Goal: Task Accomplishment & Management: Manage account settings

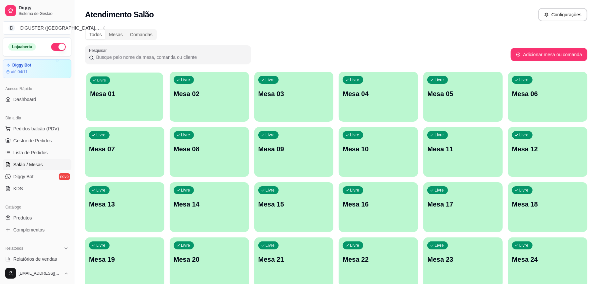
click at [139, 92] on p "Mesa 01" at bounding box center [124, 93] width 69 height 9
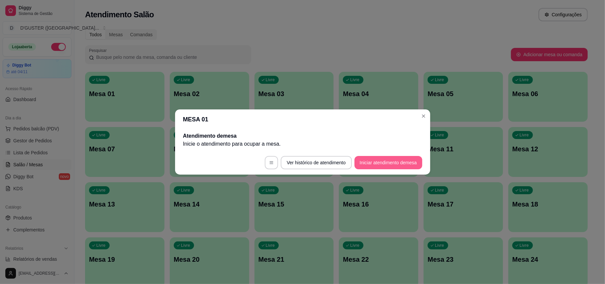
click at [399, 163] on button "Iniciar atendimento de mesa" at bounding box center [388, 162] width 68 height 13
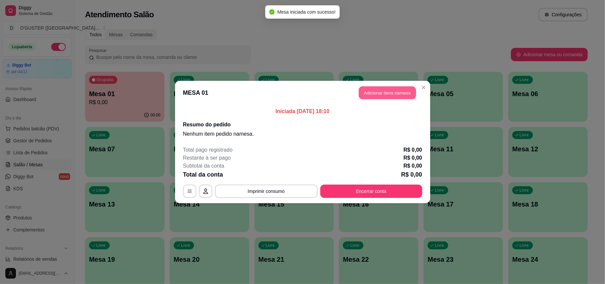
click at [398, 95] on button "Adicionar itens na mesa" at bounding box center [387, 92] width 57 height 13
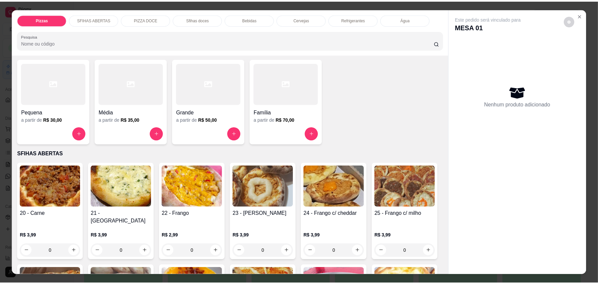
scroll to position [44, 0]
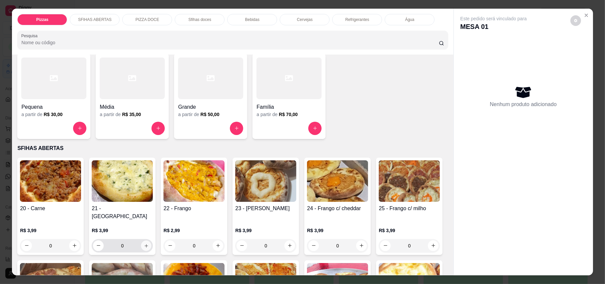
click at [144, 243] on icon "increase-product-quantity" at bounding box center [146, 245] width 5 height 5
type input "1"
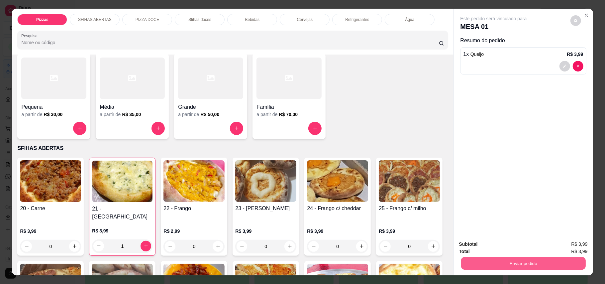
click at [570, 266] on button "Enviar pedido" at bounding box center [523, 263] width 125 height 13
click at [569, 244] on button "Enviar pedido" at bounding box center [569, 247] width 37 height 12
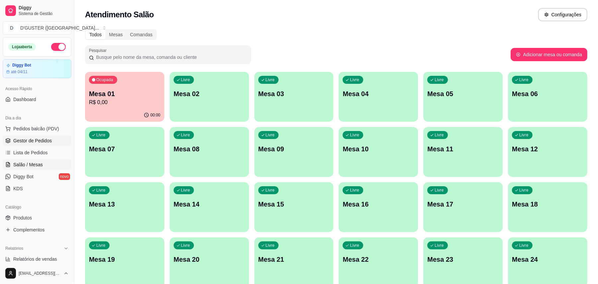
click at [25, 138] on span "Gestor de Pedidos" at bounding box center [32, 140] width 39 height 7
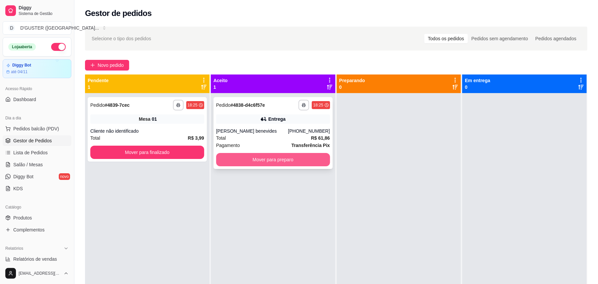
click at [291, 163] on button "Mover para preparo" at bounding box center [273, 159] width 114 height 13
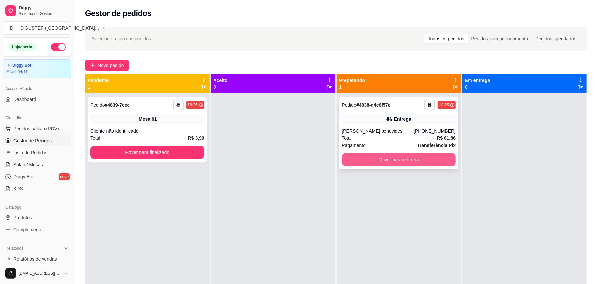
click at [402, 161] on button "Mover para entrega" at bounding box center [399, 159] width 114 height 13
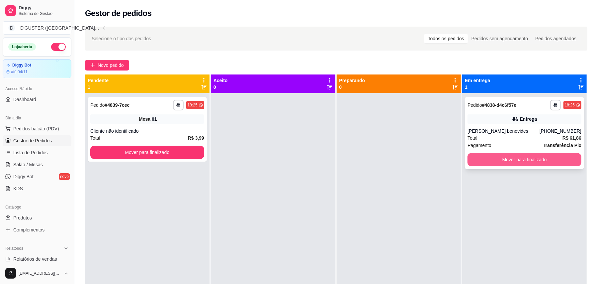
click at [548, 161] on button "Mover para finalizado" at bounding box center [525, 159] width 114 height 13
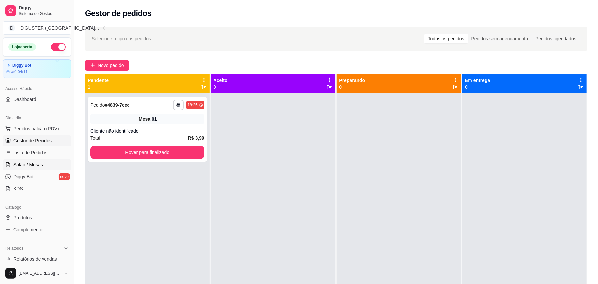
click at [28, 163] on span "Salão / Mesas" at bounding box center [28, 164] width 30 height 7
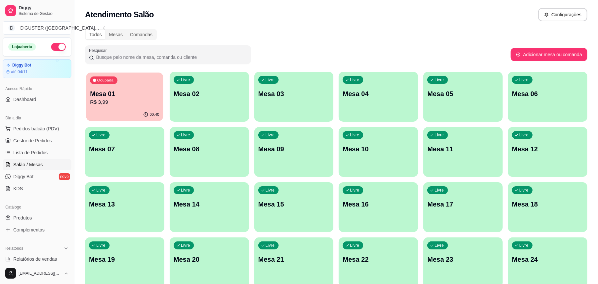
click at [153, 99] on p "R$ 3,99" at bounding box center [124, 102] width 69 height 8
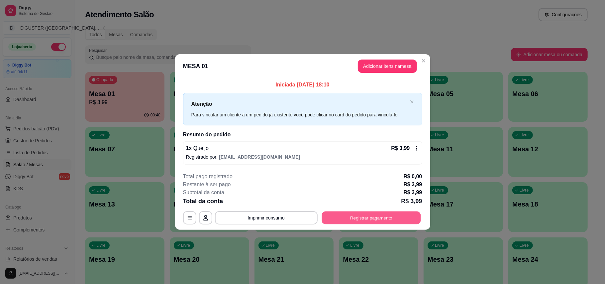
click at [332, 217] on button "Registrar pagamento" at bounding box center [371, 217] width 99 height 13
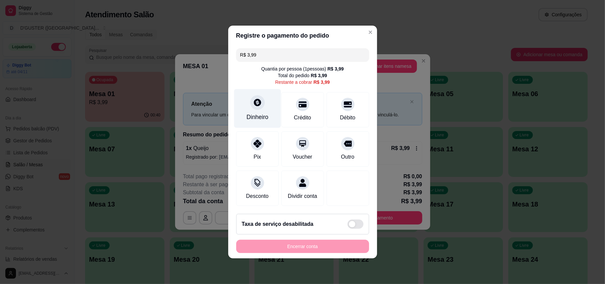
click at [254, 99] on icon at bounding box center [257, 102] width 7 height 7
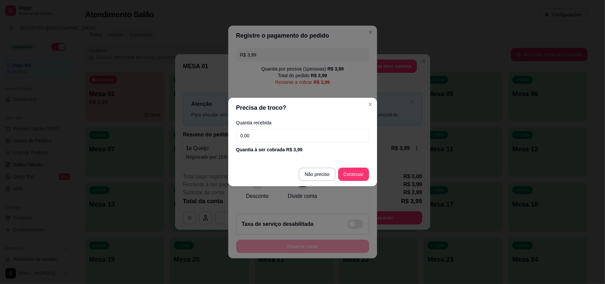
click at [290, 130] on input "0,00" at bounding box center [302, 135] width 133 height 13
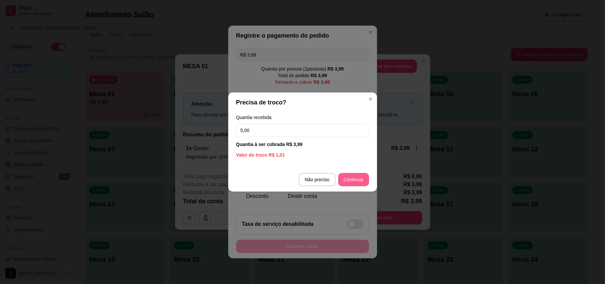
type input "5,00"
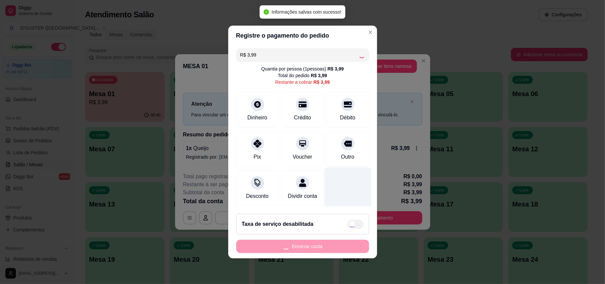
type input "R$ 0,00"
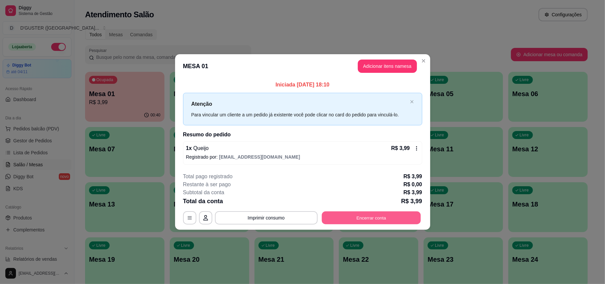
click at [347, 217] on button "Encerrar conta" at bounding box center [371, 217] width 99 height 13
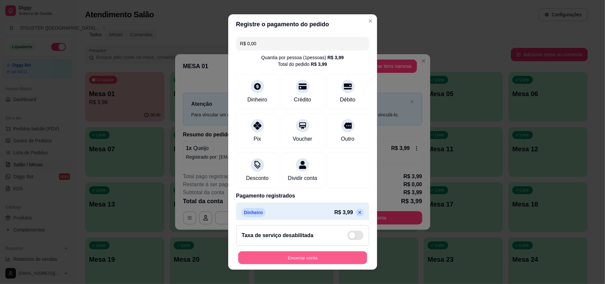
click at [317, 262] on button "Encerrar conta" at bounding box center [302, 257] width 129 height 13
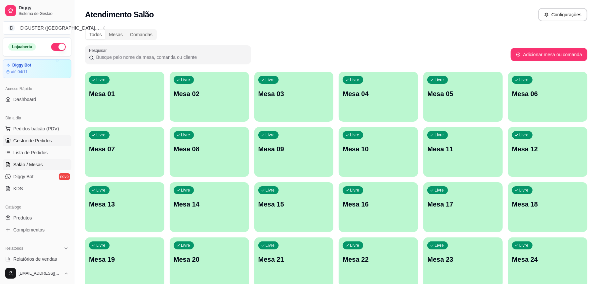
click at [16, 144] on span "Gestor de Pedidos" at bounding box center [32, 140] width 39 height 7
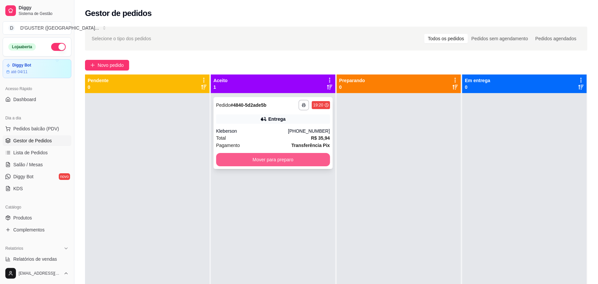
click at [304, 162] on button "Mover para preparo" at bounding box center [273, 159] width 114 height 13
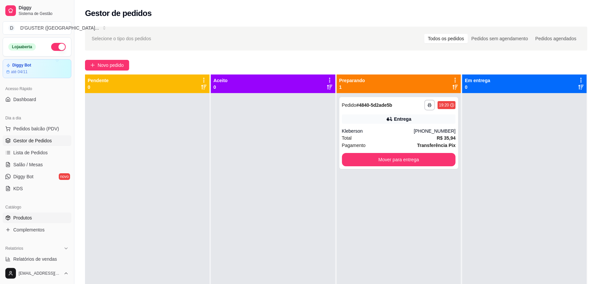
click at [30, 215] on span "Produtos" at bounding box center [22, 217] width 19 height 7
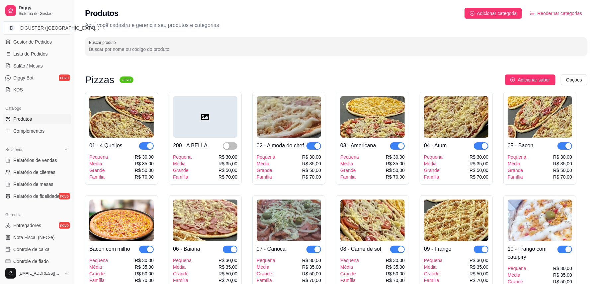
scroll to position [88, 0]
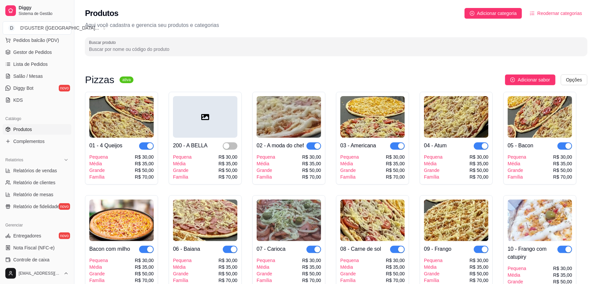
click at [32, 128] on span "Produtos" at bounding box center [22, 129] width 19 height 7
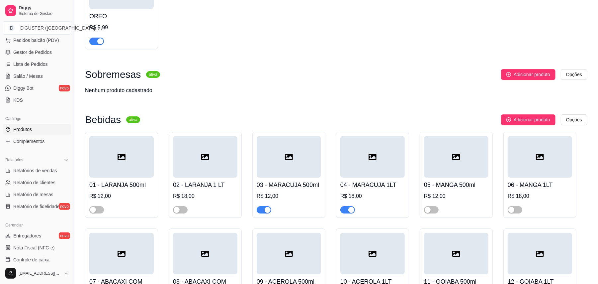
scroll to position [1550, 0]
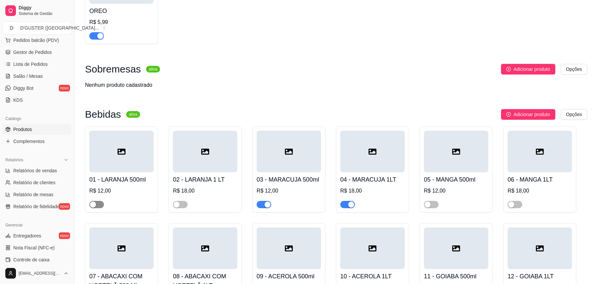
click at [96, 201] on button "button" at bounding box center [96, 204] width 15 height 7
click at [182, 201] on span "button" at bounding box center [180, 204] width 15 height 7
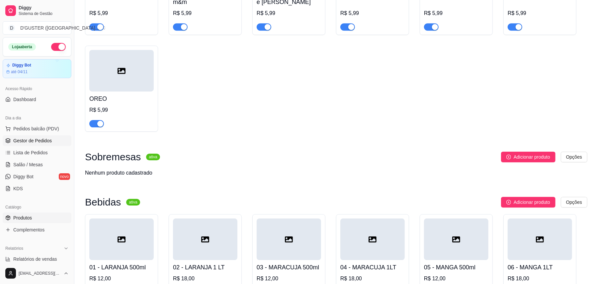
scroll to position [1462, 0]
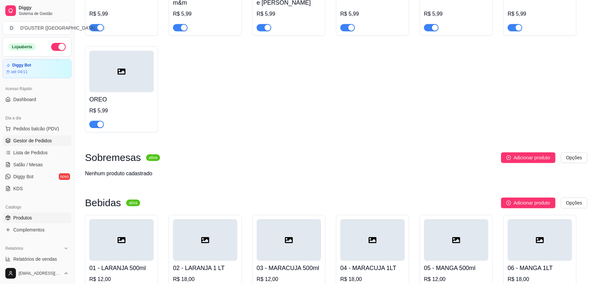
click at [33, 140] on span "Gestor de Pedidos" at bounding box center [32, 140] width 39 height 7
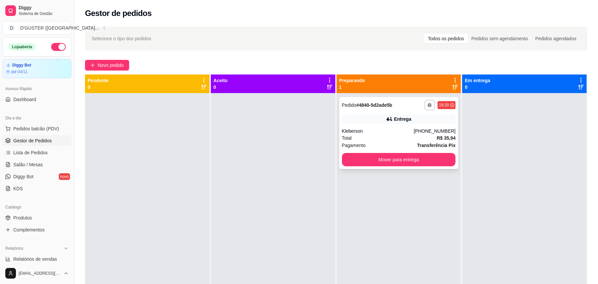
click at [405, 132] on div "Kleberson" at bounding box center [378, 131] width 72 height 7
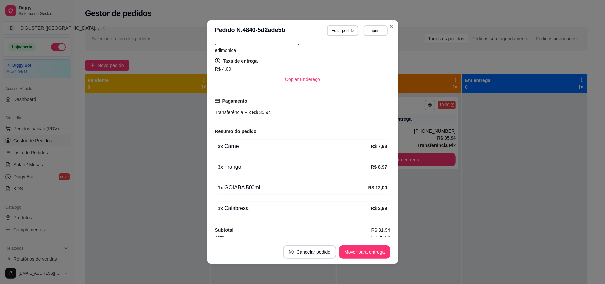
scroll to position [1, 0]
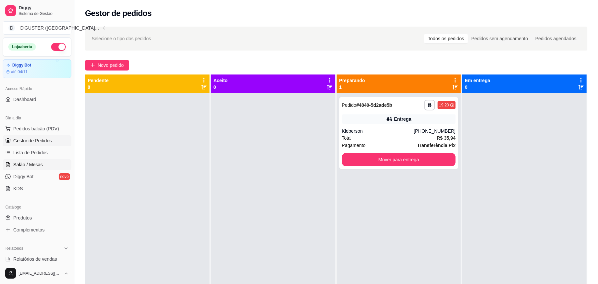
click at [31, 162] on span "Salão / Mesas" at bounding box center [28, 164] width 30 height 7
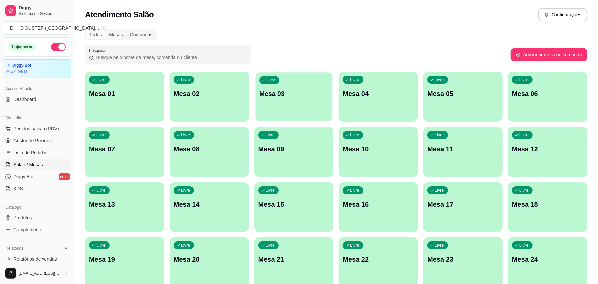
click at [279, 101] on div "Livre Mesa 03" at bounding box center [293, 92] width 77 height 41
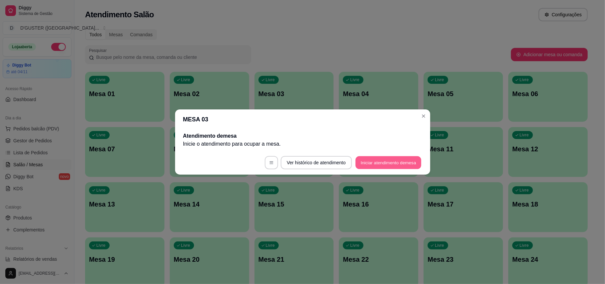
click at [387, 164] on button "Iniciar atendimento de mesa" at bounding box center [388, 162] width 66 height 13
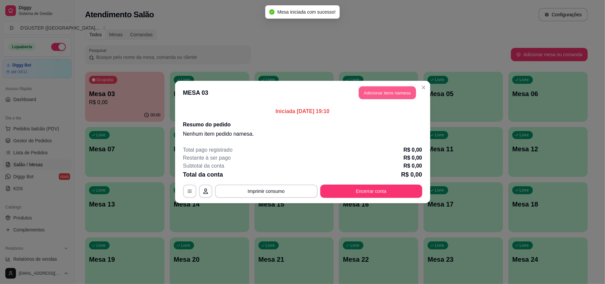
click at [390, 90] on button "Adicionar itens na mesa" at bounding box center [387, 92] width 57 height 13
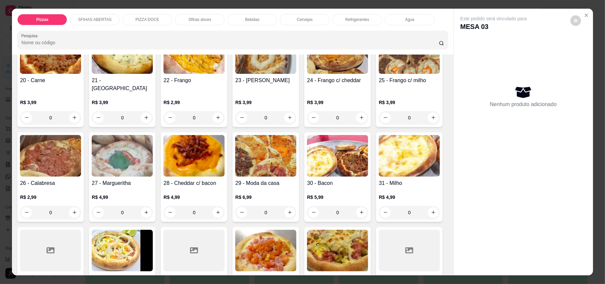
scroll to position [177, 0]
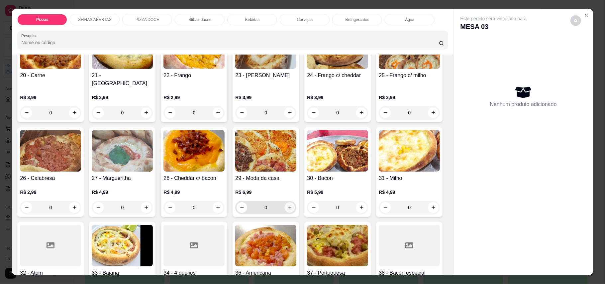
click at [291, 206] on icon "increase-product-quantity" at bounding box center [289, 207] width 3 height 3
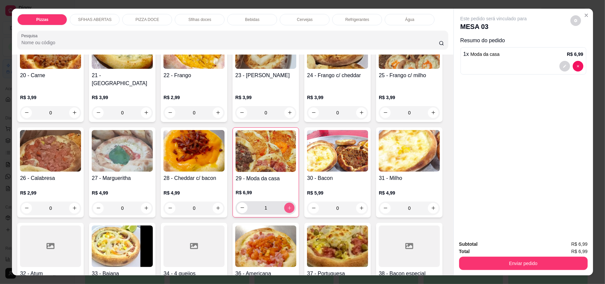
click at [292, 205] on icon "increase-product-quantity" at bounding box center [289, 207] width 5 height 5
type input "2"
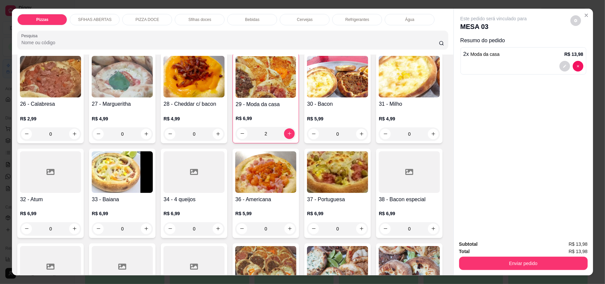
scroll to position [266, 0]
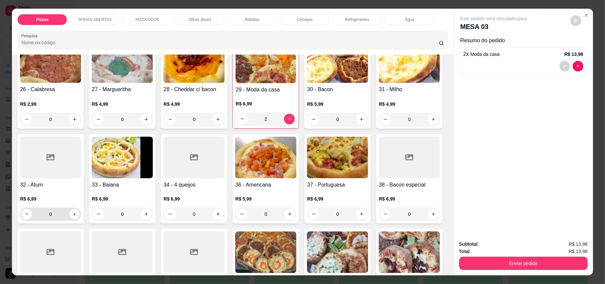
click at [80, 209] on button "increase-product-quantity" at bounding box center [74, 214] width 10 height 10
type input "1"
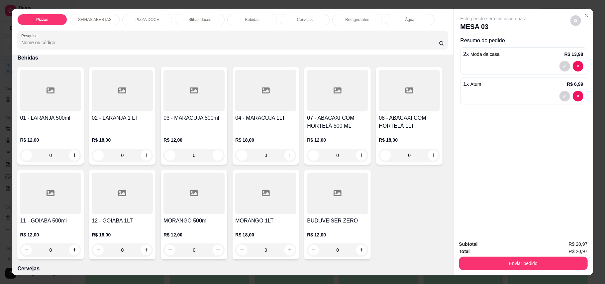
scroll to position [974, 0]
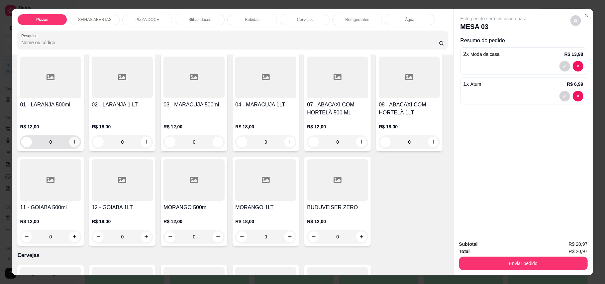
click at [72, 144] on icon "increase-product-quantity" at bounding box center [74, 141] width 5 height 5
type input "1"
drag, startPoint x: 498, startPoint y: 256, endPoint x: 500, endPoint y: 263, distance: 7.6
click at [498, 256] on div "Enviar pedido" at bounding box center [523, 262] width 129 height 15
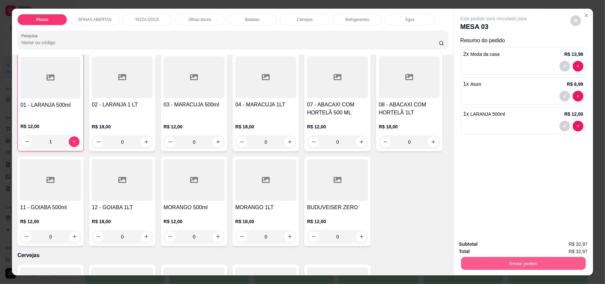
click at [500, 263] on button "Enviar pedido" at bounding box center [523, 263] width 125 height 13
click at [564, 246] on button "Enviar pedido" at bounding box center [569, 247] width 37 height 12
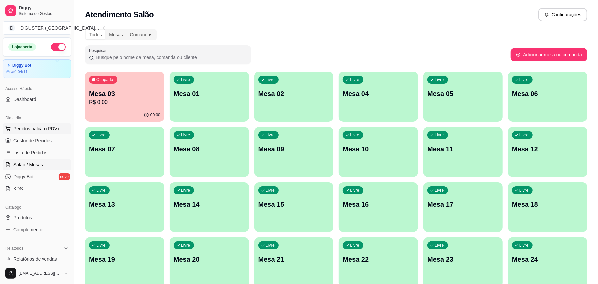
click at [35, 129] on span "Pedidos balcão (PDV)" at bounding box center [36, 128] width 46 height 7
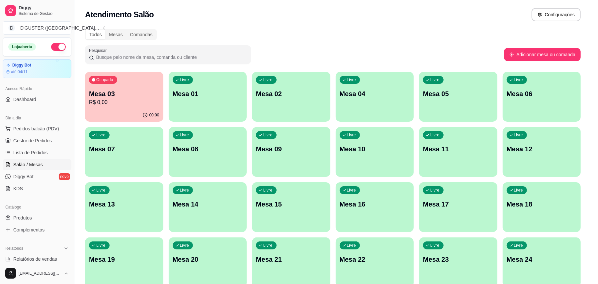
click at [43, 140] on div at bounding box center [49, 122] width 66 height 42
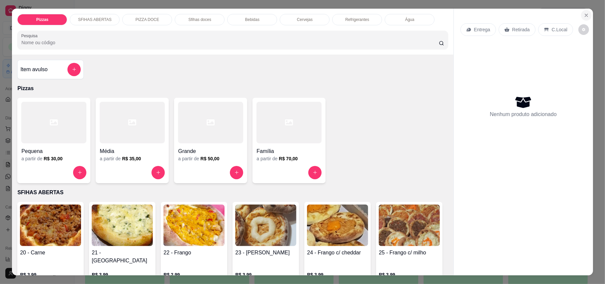
click at [585, 16] on icon "Close" at bounding box center [586, 15] width 3 height 3
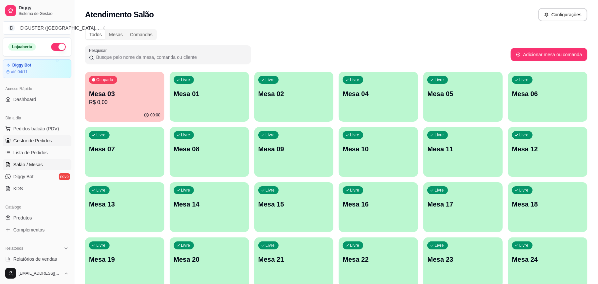
click at [49, 136] on link "Gestor de Pedidos" at bounding box center [37, 140] width 69 height 11
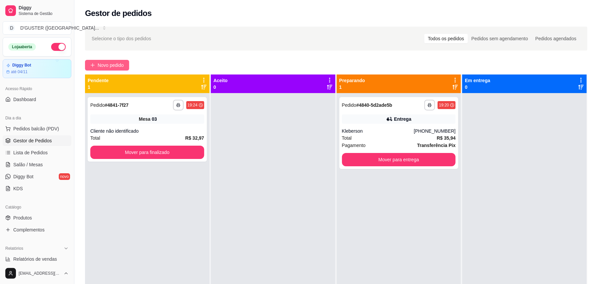
click at [124, 66] on span "Novo pedido" at bounding box center [111, 64] width 26 height 7
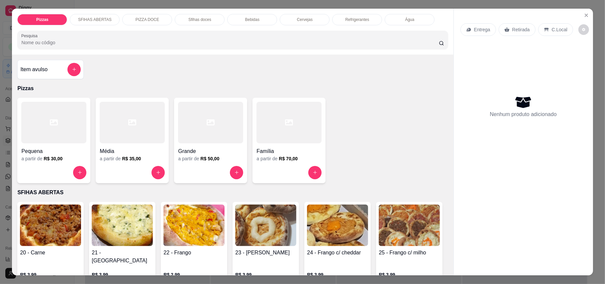
click at [476, 30] on p "Entrega" at bounding box center [482, 29] width 16 height 7
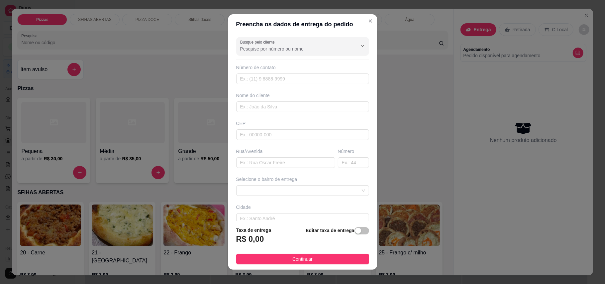
click at [276, 47] on input "Busque pelo cliente" at bounding box center [293, 49] width 106 height 7
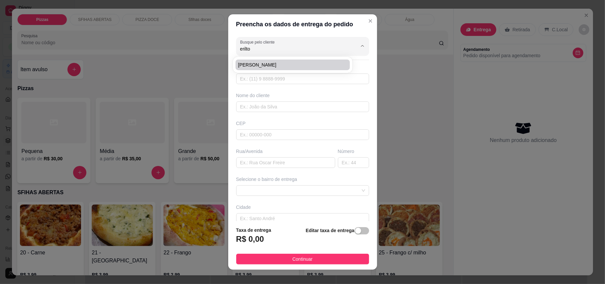
click at [278, 65] on span "[PERSON_NAME]" at bounding box center [289, 64] width 102 height 7
type input "[PERSON_NAME]"
type input "75988787908"
type input "[PERSON_NAME]"
type input "[DATE]"
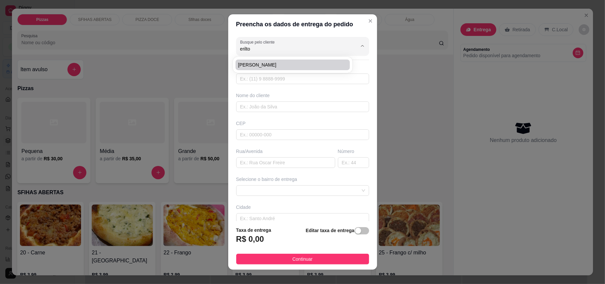
type input "12"
type input "Utinga"
type input "Casa"
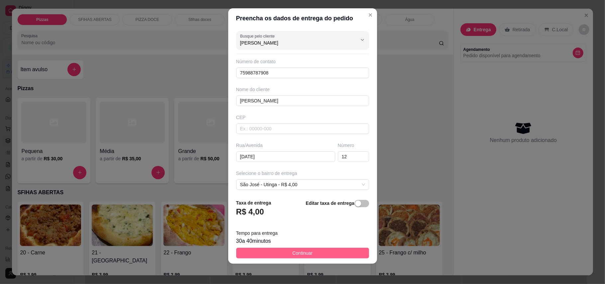
scroll to position [7, 0]
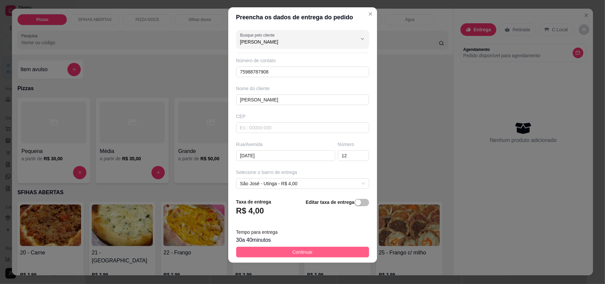
type input "[PERSON_NAME]"
click at [292, 249] on span "Continuar" at bounding box center [302, 251] width 20 height 7
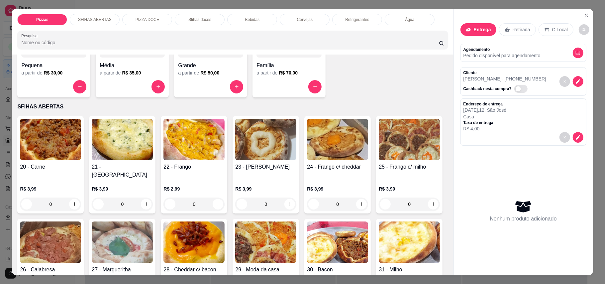
scroll to position [88, 0]
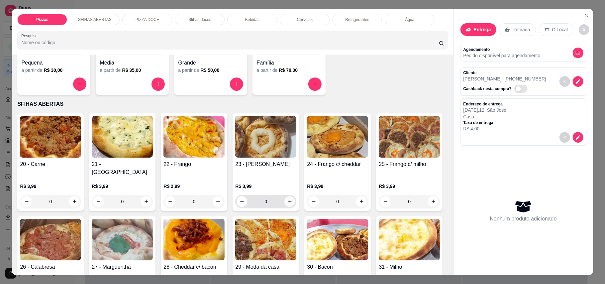
click at [287, 199] on icon "increase-product-quantity" at bounding box center [289, 201] width 5 height 5
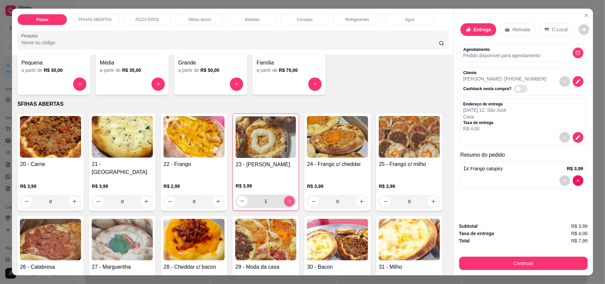
click at [287, 198] on icon "increase-product-quantity" at bounding box center [289, 200] width 5 height 5
type input "3"
click at [73, 200] on icon "increase-product-quantity" at bounding box center [74, 201] width 3 height 3
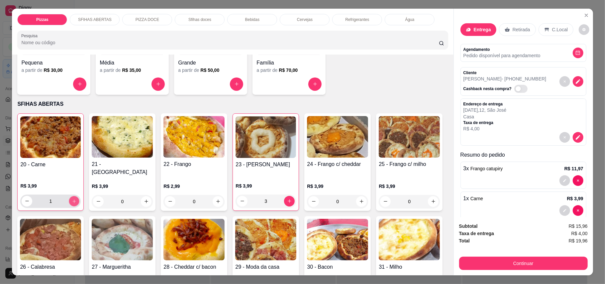
click at [72, 198] on icon "increase-product-quantity" at bounding box center [74, 200] width 5 height 5
type input "2"
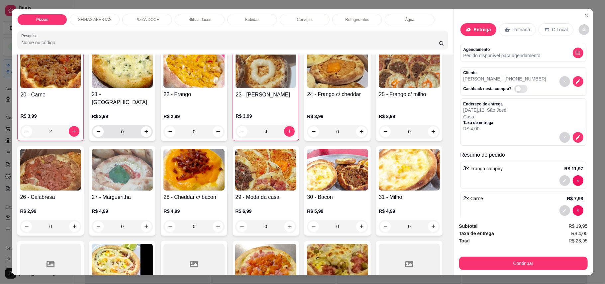
scroll to position [221, 0]
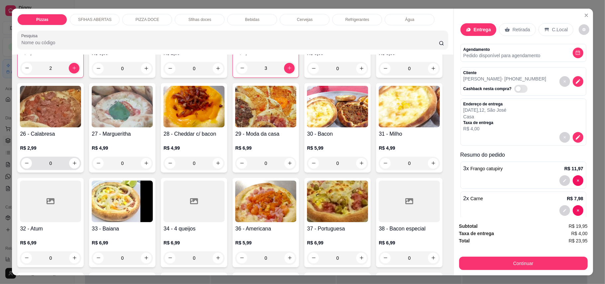
click at [80, 161] on div "0" at bounding box center [50, 162] width 58 height 13
click at [80, 159] on button "increase-product-quantity" at bounding box center [74, 163] width 10 height 10
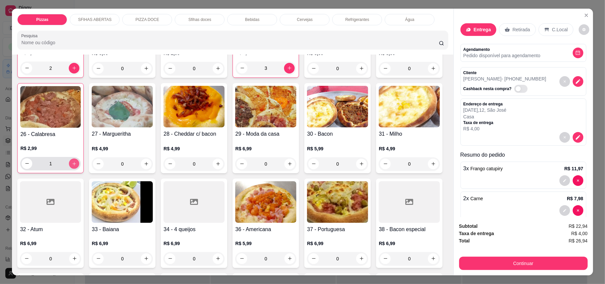
click at [79, 159] on button "increase-product-quantity" at bounding box center [74, 163] width 10 height 10
type input "3"
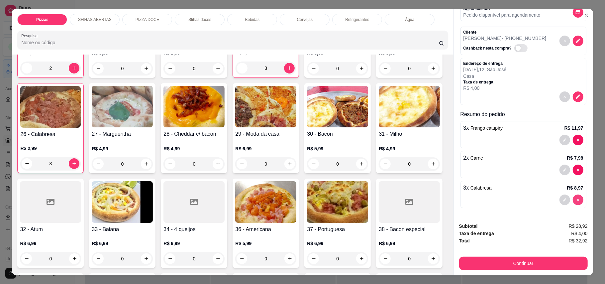
scroll to position [13, 0]
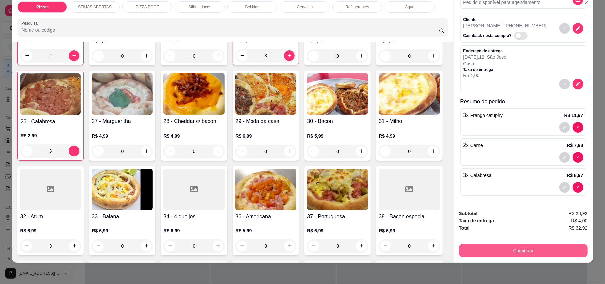
click at [502, 256] on button "Continuar" at bounding box center [523, 250] width 129 height 13
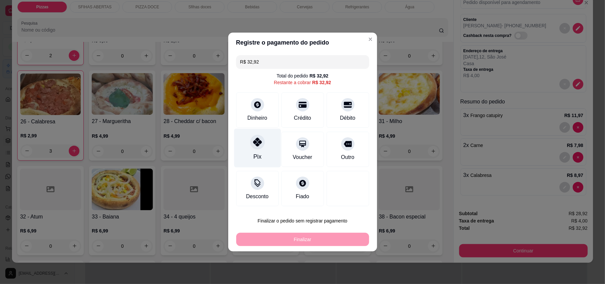
click at [262, 142] on div at bounding box center [257, 142] width 15 height 15
type input "R$ 0,00"
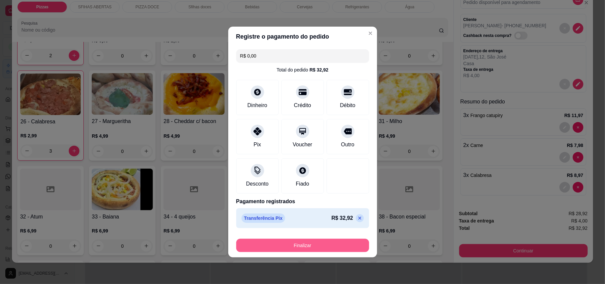
click at [318, 242] on button "Finalizar" at bounding box center [302, 245] width 133 height 13
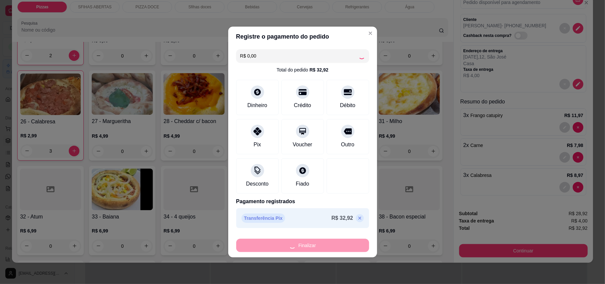
type input "0"
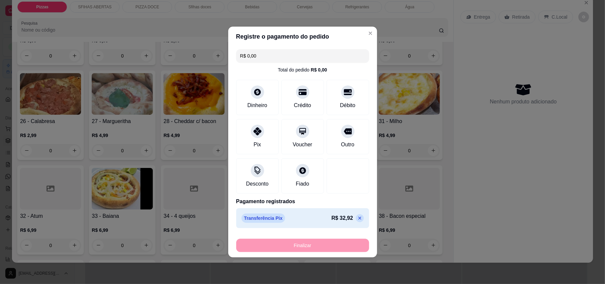
type input "-R$ 32,92"
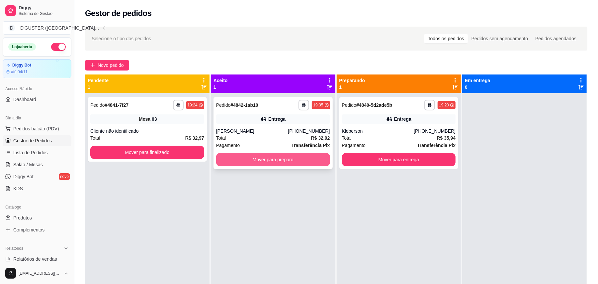
click at [294, 161] on button "Mover para preparo" at bounding box center [273, 159] width 114 height 13
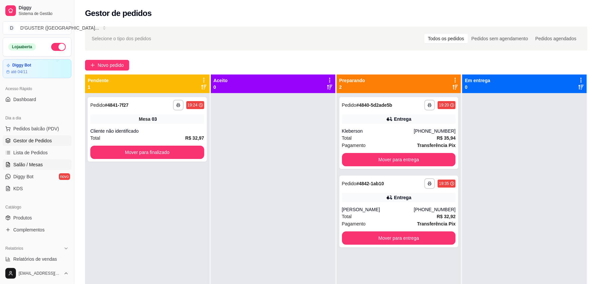
click at [33, 169] on link "Salão / Mesas" at bounding box center [37, 164] width 69 height 11
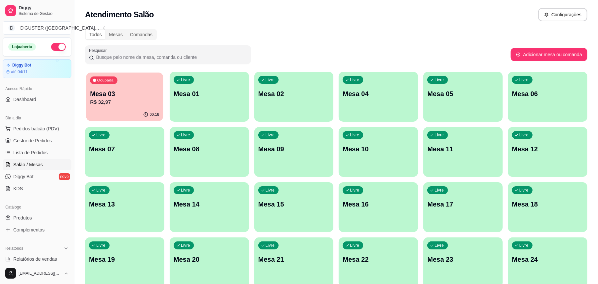
click at [144, 91] on p "Mesa 03" at bounding box center [124, 93] width 69 height 9
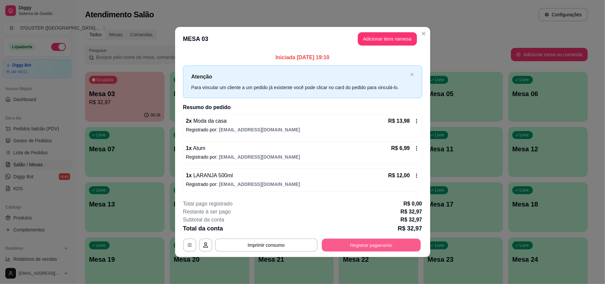
click at [381, 242] on button "Registrar pagamento" at bounding box center [371, 244] width 99 height 13
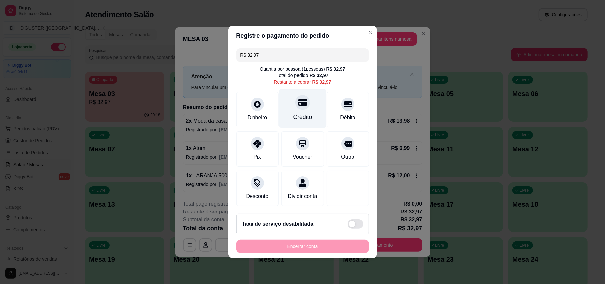
click at [297, 114] on div "Crédito" at bounding box center [302, 117] width 19 height 9
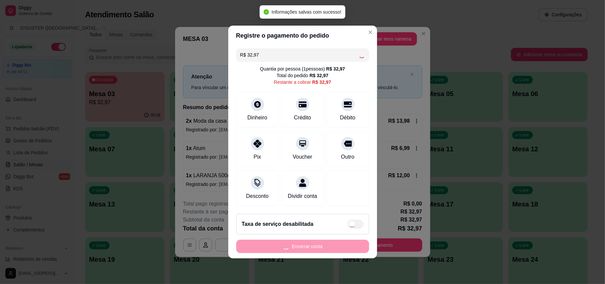
type input "R$ 0,00"
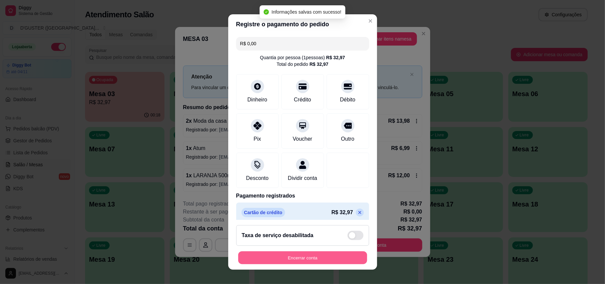
click at [328, 254] on button "Encerrar conta" at bounding box center [302, 257] width 129 height 13
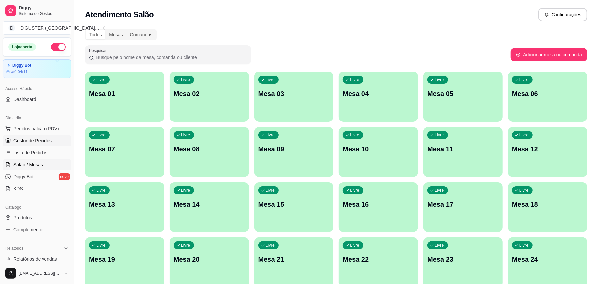
click at [39, 139] on span "Gestor de Pedidos" at bounding box center [32, 140] width 39 height 7
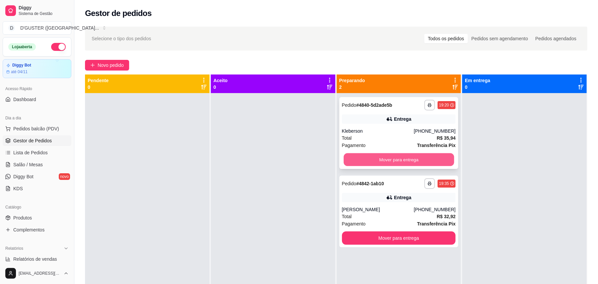
click at [418, 160] on button "Mover para entrega" at bounding box center [399, 159] width 110 height 13
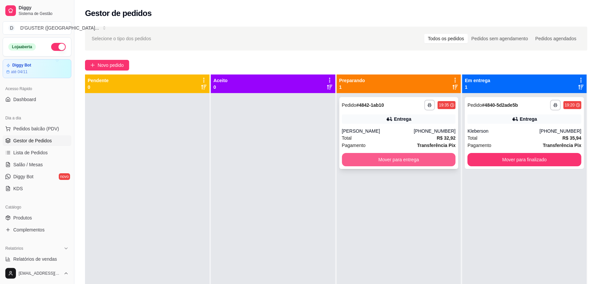
click at [410, 161] on button "Mover para entrega" at bounding box center [399, 159] width 114 height 13
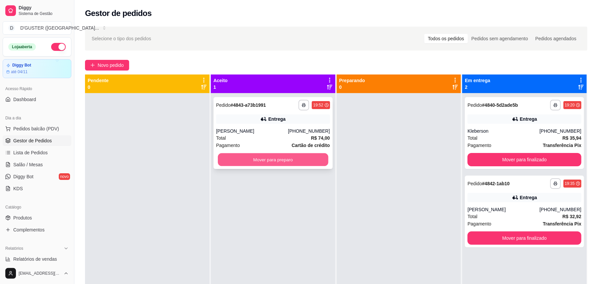
click at [244, 157] on button "Mover para preparo" at bounding box center [273, 159] width 110 height 13
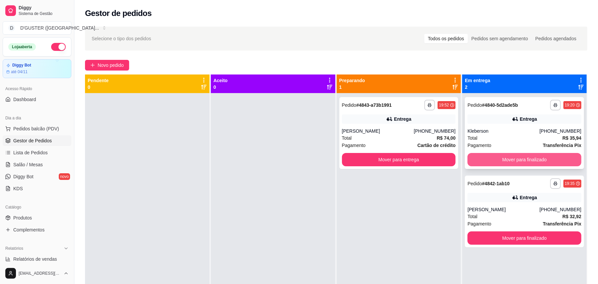
click at [530, 163] on button "Mover para finalizado" at bounding box center [525, 159] width 114 height 13
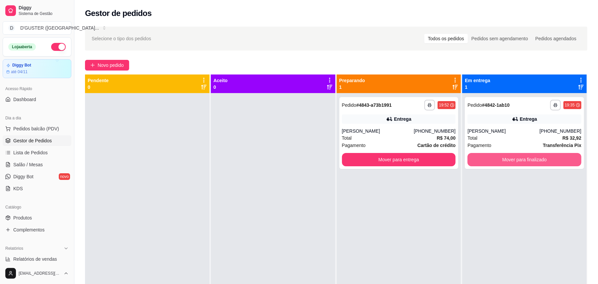
click at [522, 155] on button "Mover para finalizado" at bounding box center [525, 159] width 114 height 13
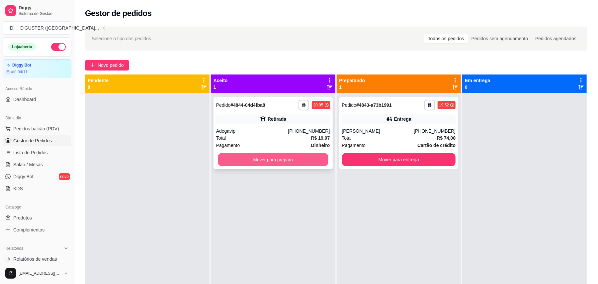
click at [272, 163] on button "Mover para preparo" at bounding box center [273, 159] width 110 height 13
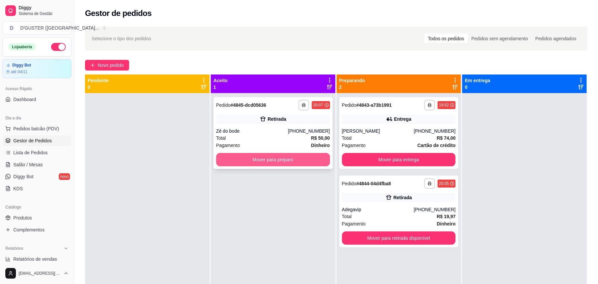
click at [299, 156] on button "Mover para preparo" at bounding box center [273, 159] width 114 height 13
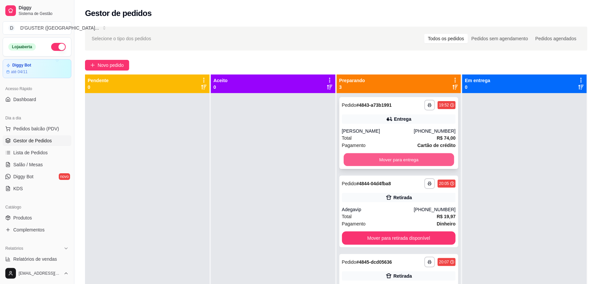
click at [382, 153] on button "Mover para entrega" at bounding box center [399, 159] width 110 height 13
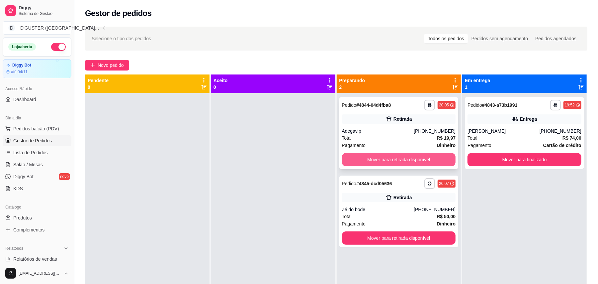
click at [401, 157] on button "Mover para retirada disponível" at bounding box center [399, 159] width 114 height 13
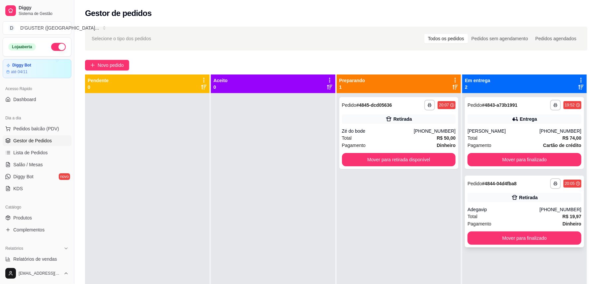
click at [514, 226] on div "Pagamento Dinheiro" at bounding box center [525, 223] width 114 height 7
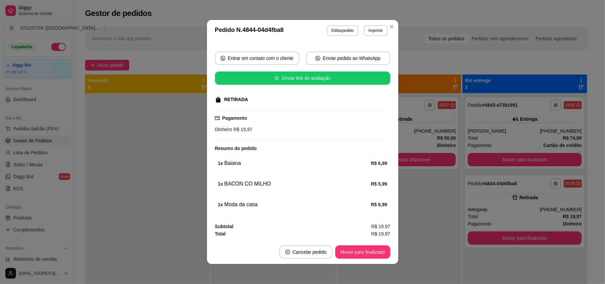
scroll to position [57, 0]
click at [332, 28] on button "Editar pedido" at bounding box center [343, 30] width 32 height 11
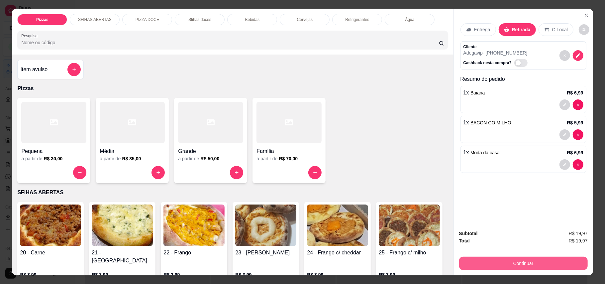
click at [528, 263] on button "Continuar" at bounding box center [523, 262] width 129 height 13
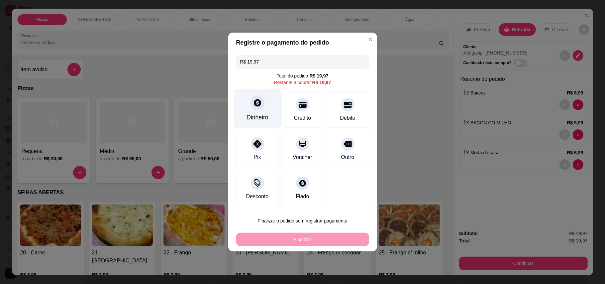
click at [263, 116] on div "Dinheiro" at bounding box center [257, 117] width 22 height 9
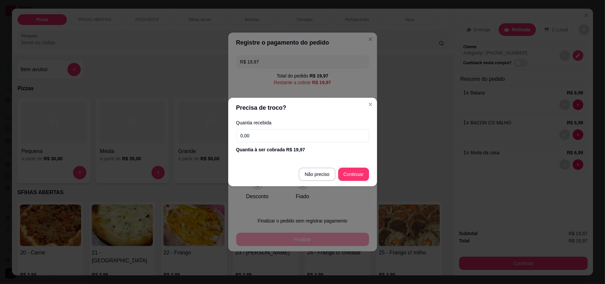
click at [310, 138] on input "0,00" at bounding box center [302, 135] width 133 height 13
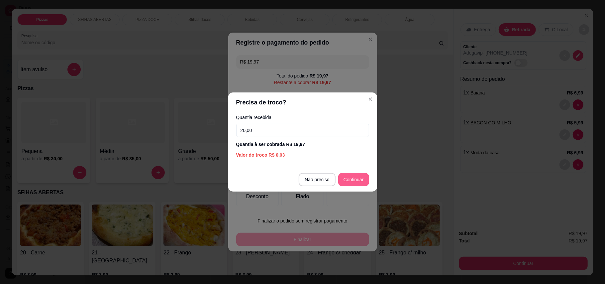
type input "20,00"
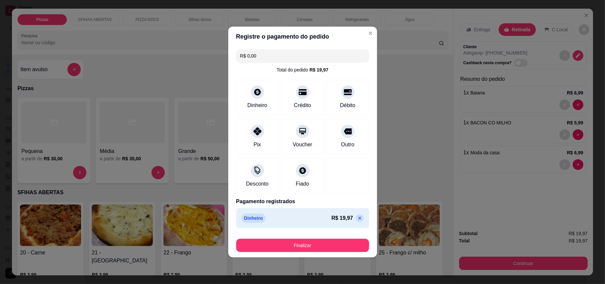
type input "R$ 0,00"
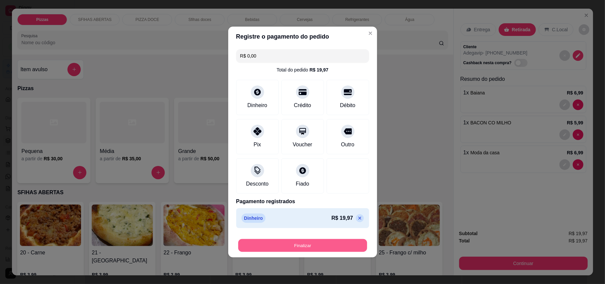
click at [338, 243] on button "Finalizar" at bounding box center [302, 245] width 129 height 13
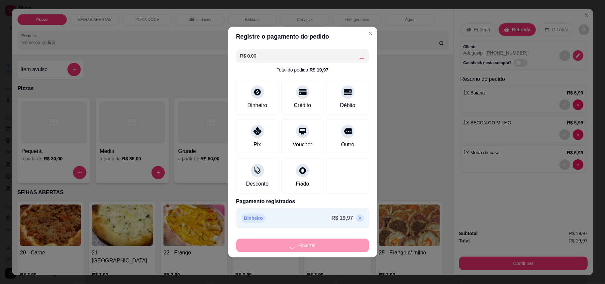
type input "0"
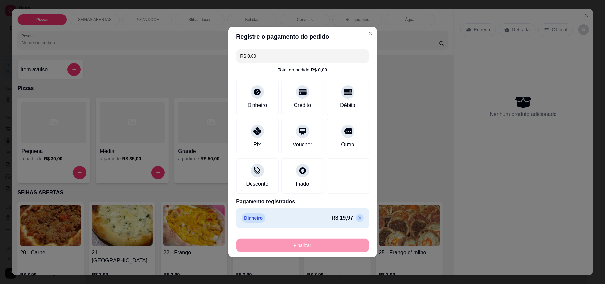
type input "-R$ 19,97"
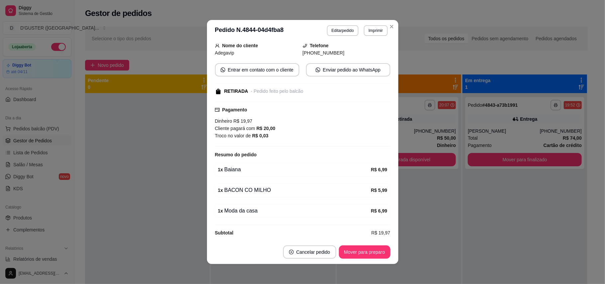
scroll to position [67, 0]
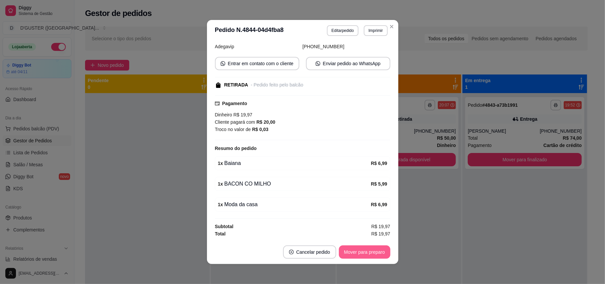
click at [364, 251] on button "Mover para preparo" at bounding box center [364, 251] width 51 height 13
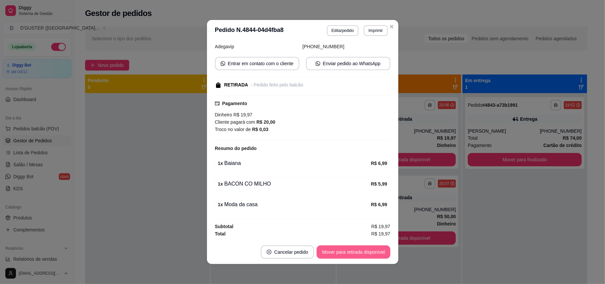
click at [364, 251] on button "Mover para retirada disponível" at bounding box center [353, 251] width 73 height 13
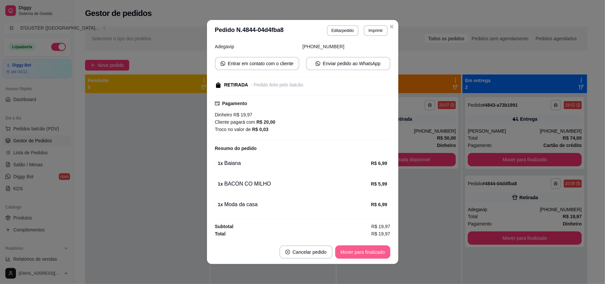
click at [364, 251] on button "Mover para finalizado" at bounding box center [362, 251] width 55 height 13
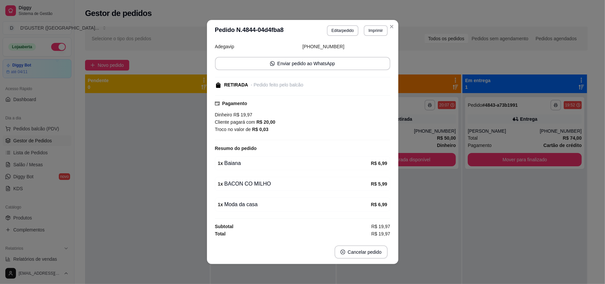
scroll to position [45, 0]
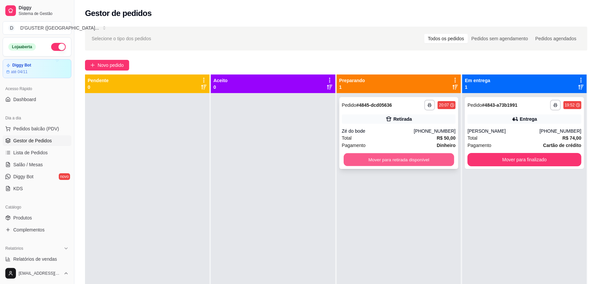
click at [418, 157] on button "Mover para retirada disponível" at bounding box center [399, 159] width 110 height 13
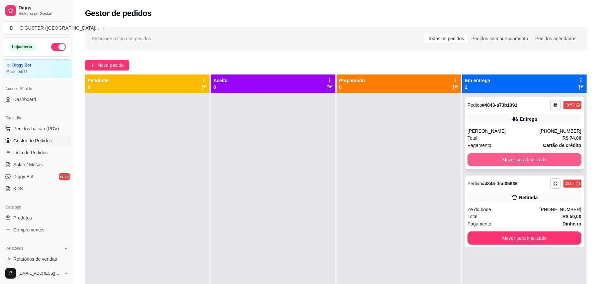
click at [517, 159] on button "Mover para finalizado" at bounding box center [525, 159] width 114 height 13
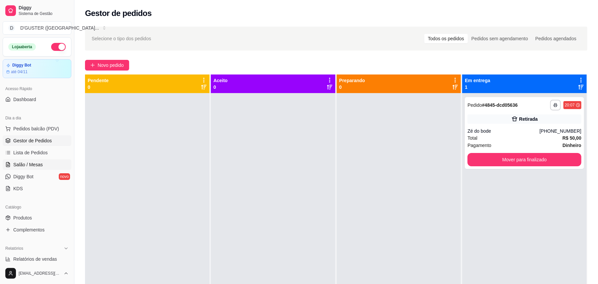
click at [38, 163] on span "Salão / Mesas" at bounding box center [28, 164] width 30 height 7
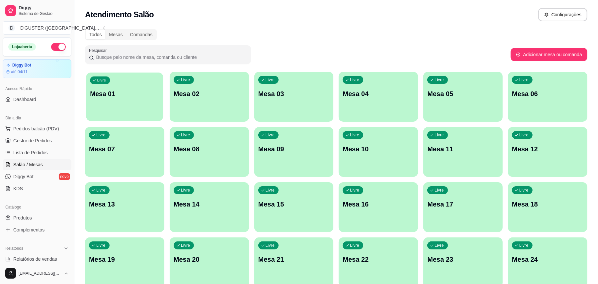
click at [127, 108] on div "Livre Mesa 01" at bounding box center [124, 92] width 77 height 41
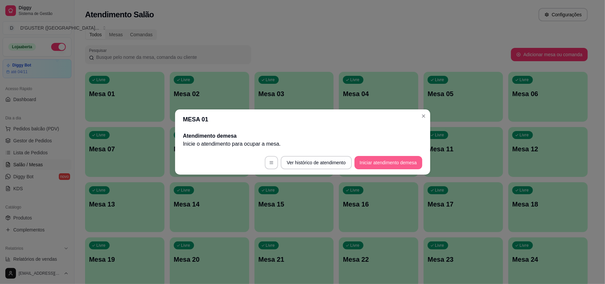
click at [417, 159] on button "Iniciar atendimento de mesa" at bounding box center [388, 162] width 68 height 13
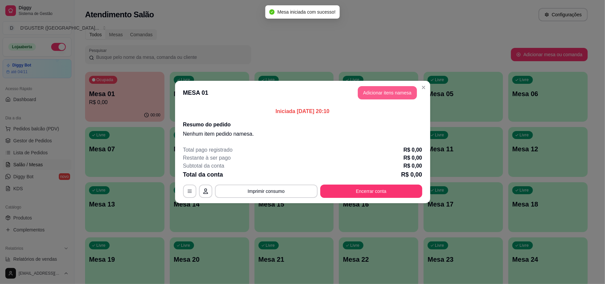
click at [408, 93] on button "Adicionar itens na mesa" at bounding box center [387, 92] width 59 height 13
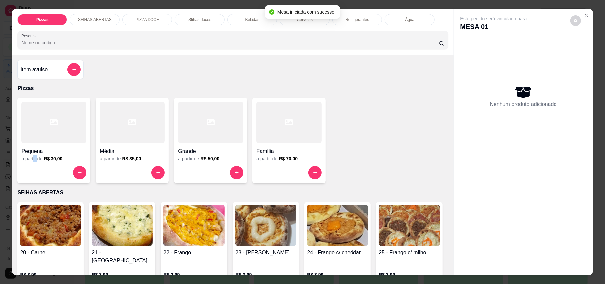
click at [35, 155] on div "a partir de R$ 30,00" at bounding box center [53, 158] width 65 height 7
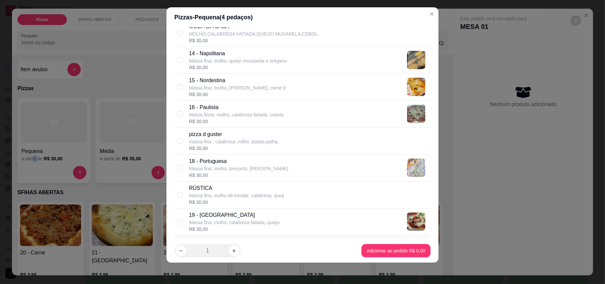
scroll to position [604, 0]
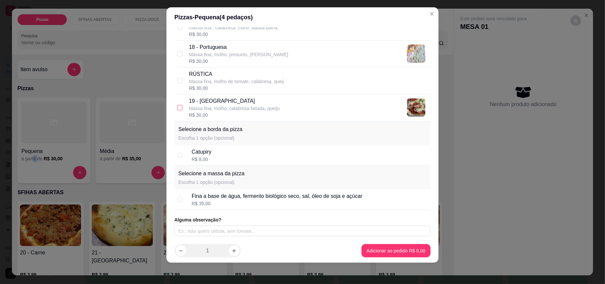
click at [177, 105] on input "checkbox" at bounding box center [179, 107] width 5 height 5
checkbox input "true"
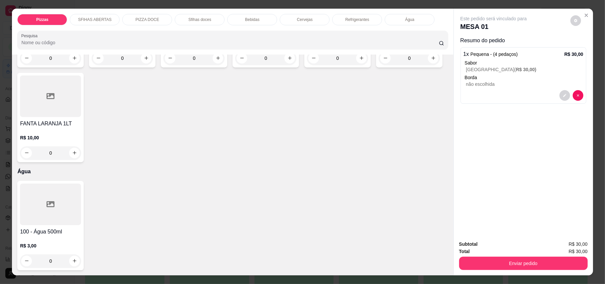
scroll to position [1372, 0]
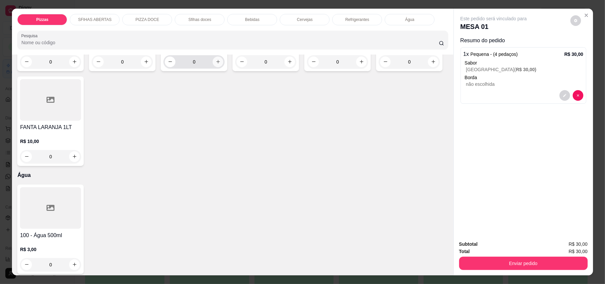
click at [216, 64] on icon "increase-product-quantity" at bounding box center [218, 61] width 5 height 5
type input "1"
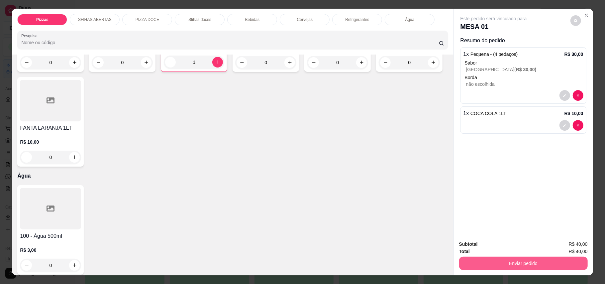
click at [522, 263] on button "Enviar pedido" at bounding box center [523, 262] width 129 height 13
click at [568, 248] on button "Enviar pedido" at bounding box center [569, 247] width 37 height 12
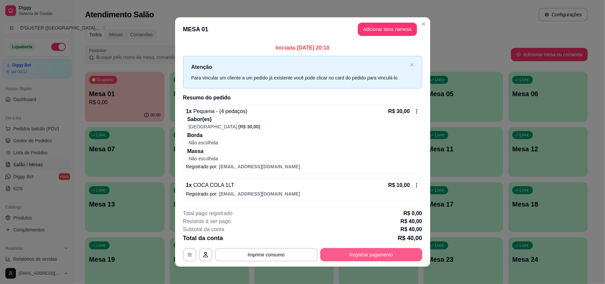
click at [377, 252] on button "Registrar pagamento" at bounding box center [371, 254] width 102 height 13
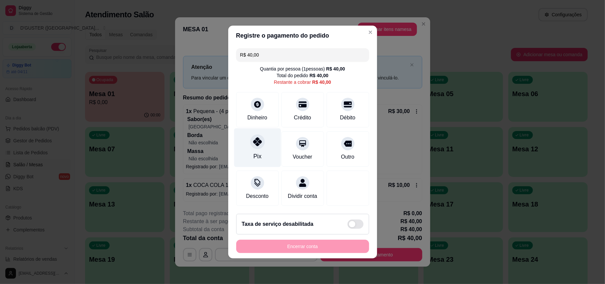
click at [255, 152] on div "Pix" at bounding box center [257, 156] width 8 height 9
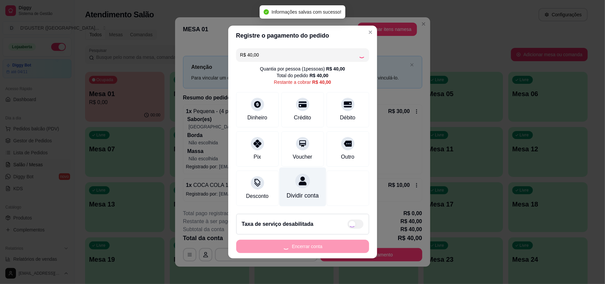
type input "R$ 0,00"
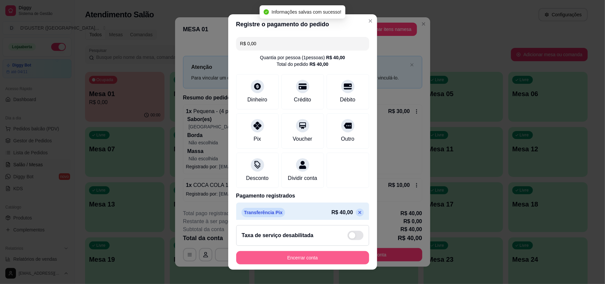
click at [310, 255] on button "Encerrar conta" at bounding box center [302, 257] width 133 height 13
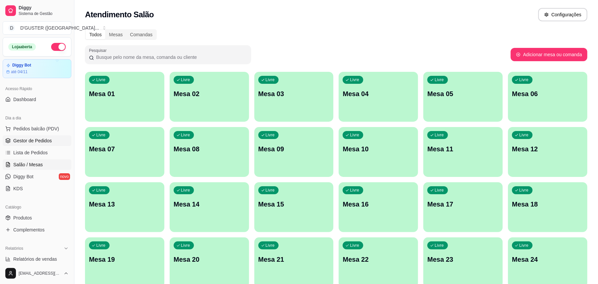
click at [36, 140] on span "Gestor de Pedidos" at bounding box center [32, 140] width 39 height 7
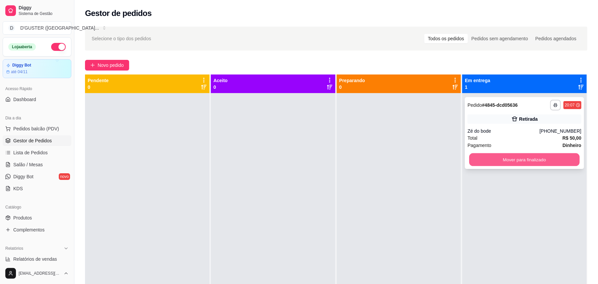
click at [533, 157] on button "Mover para finalizado" at bounding box center [524, 159] width 110 height 13
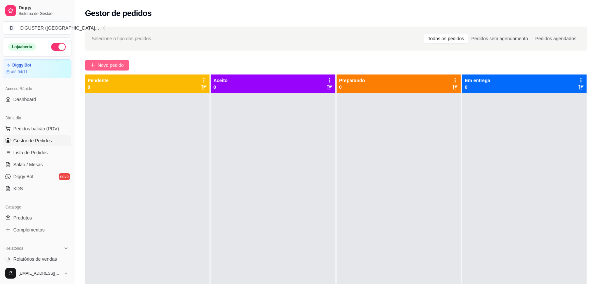
click at [112, 61] on button "Novo pedido" at bounding box center [107, 65] width 44 height 11
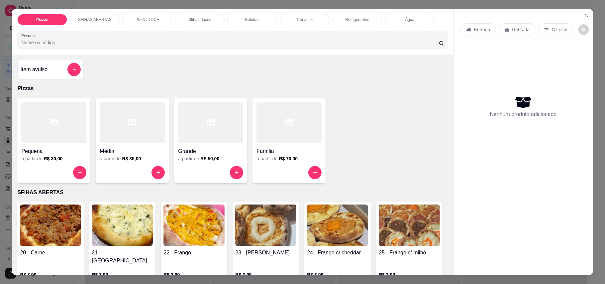
click at [474, 30] on p "Entrega" at bounding box center [482, 29] width 16 height 7
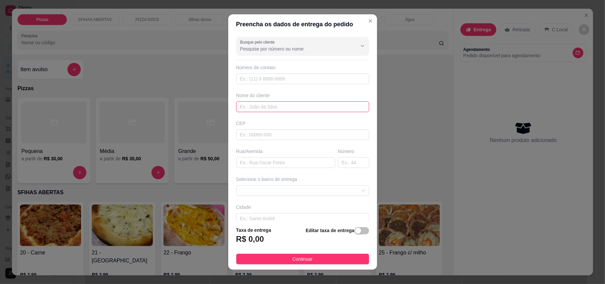
click at [313, 107] on input "text" at bounding box center [302, 106] width 133 height 11
type input "taise"
click at [267, 161] on input "text" at bounding box center [285, 162] width 99 height 11
type input "r"
type input "RUA LARANJEIRA"
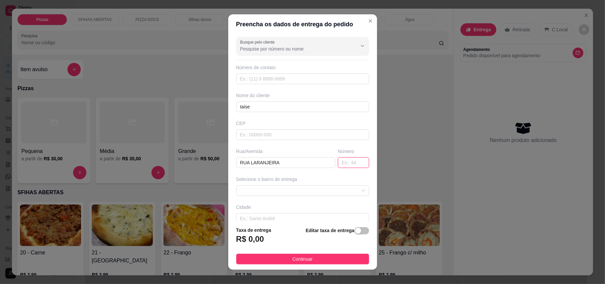
click at [338, 166] on input "text" at bounding box center [353, 162] width 31 height 11
type input "06"
click at [286, 185] on div "Selecione o bairro de entrega" at bounding box center [303, 186] width 136 height 20
click at [286, 189] on span at bounding box center [302, 190] width 125 height 10
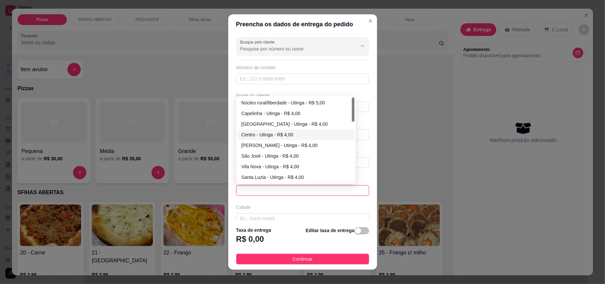
click at [275, 134] on div "Centro - Utinga - R$ 4,00" at bounding box center [295, 134] width 109 height 7
type input "Utinga"
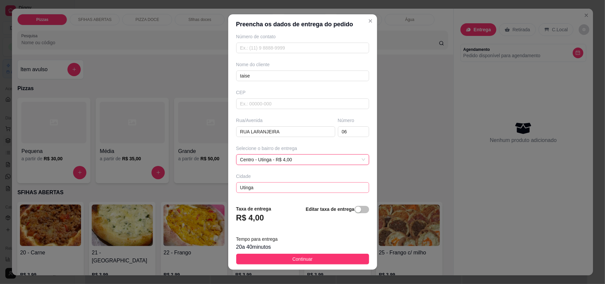
scroll to position [60, 0]
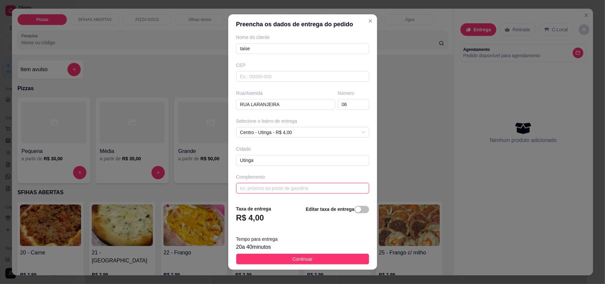
click at [275, 190] on input "text" at bounding box center [302, 188] width 133 height 11
type input "BECO LARANJEIRA"
click at [294, 49] on input "taise" at bounding box center [302, 48] width 133 height 11
type input "t"
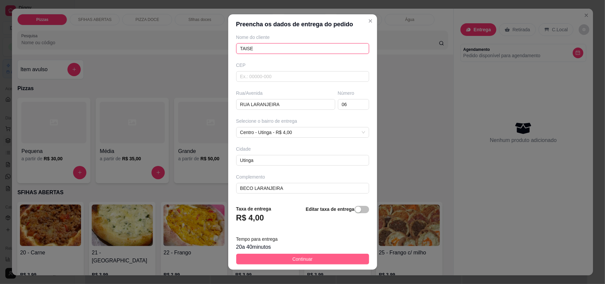
type input "TAISE"
click at [281, 258] on button "Continuar" at bounding box center [302, 258] width 133 height 11
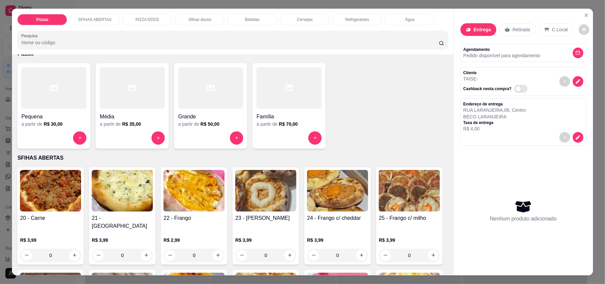
scroll to position [44, 0]
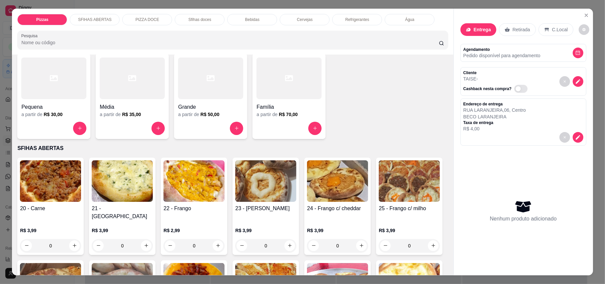
click at [266, 122] on div at bounding box center [288, 128] width 65 height 13
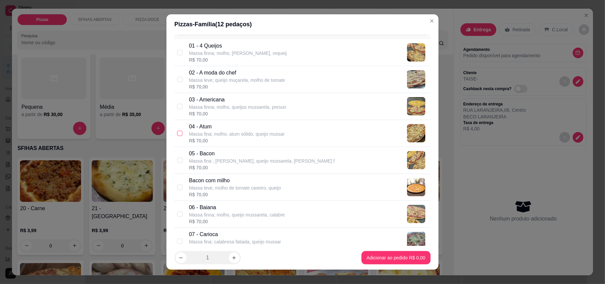
click at [179, 134] on div "04 - Atum Massa fina; molho, atum sólido, queijo mussar R$ 70,00" at bounding box center [302, 133] width 256 height 27
checkbox input "true"
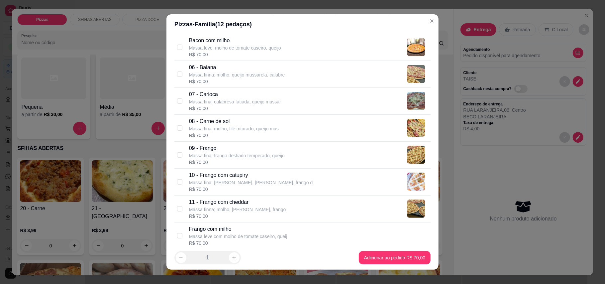
scroll to position [221, 0]
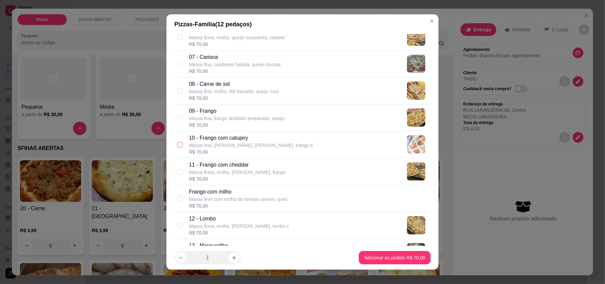
click at [177, 145] on input "checkbox" at bounding box center [179, 144] width 5 height 5
checkbox input "true"
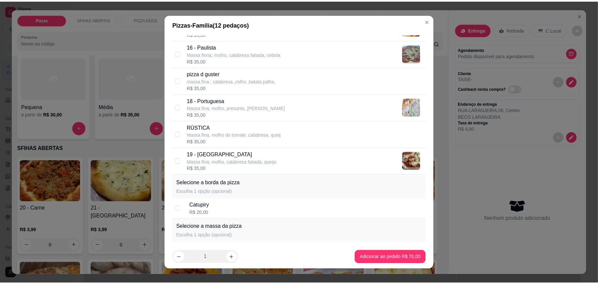
scroll to position [576, 0]
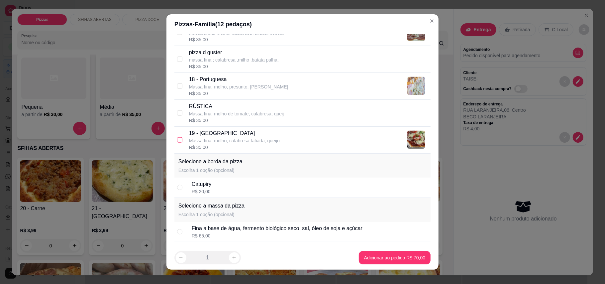
click at [177, 143] on input "checkbox" at bounding box center [179, 139] width 5 height 5
checkbox input "true"
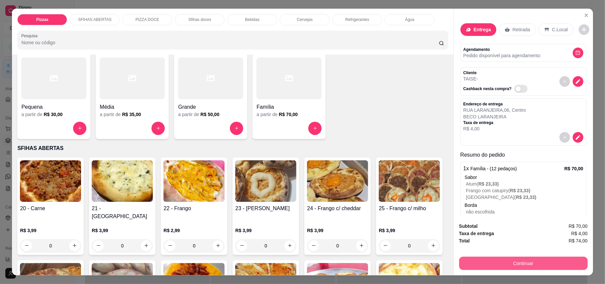
click at [484, 258] on button "Continuar" at bounding box center [523, 262] width 129 height 13
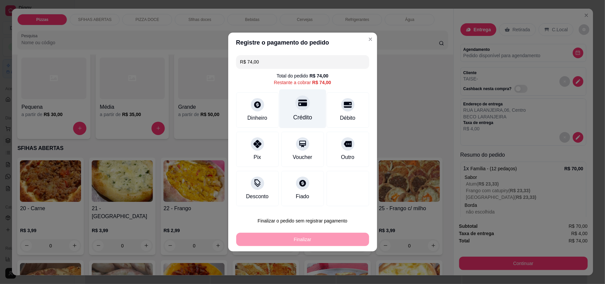
click at [302, 112] on div "Crédito" at bounding box center [302, 108] width 47 height 39
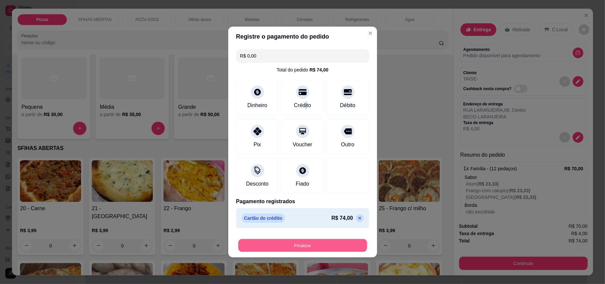
click at [328, 247] on button "Finalizar" at bounding box center [302, 245] width 129 height 13
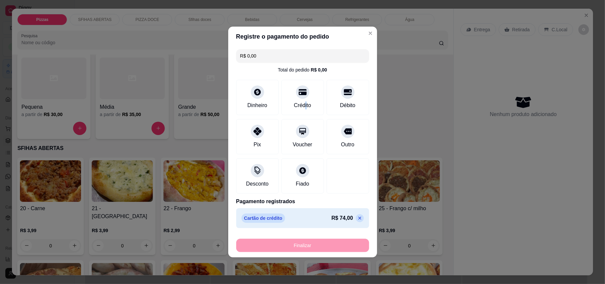
type input "-R$ 74,00"
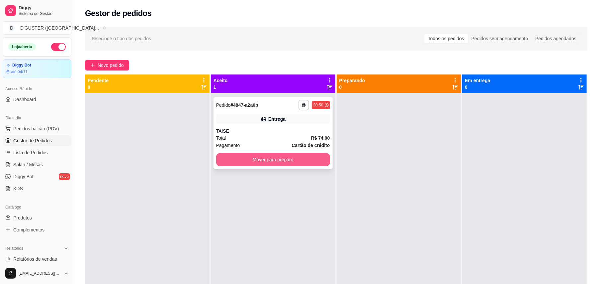
click at [276, 157] on button "Mover para preparo" at bounding box center [273, 159] width 114 height 13
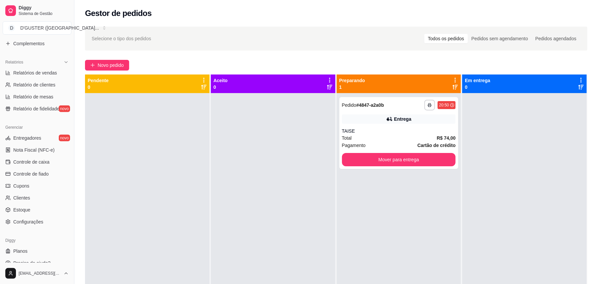
scroll to position [194, 0]
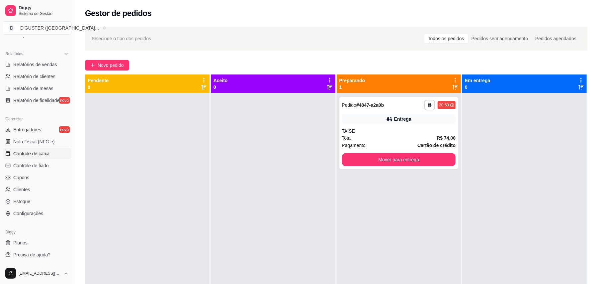
click at [39, 153] on span "Controle de caixa" at bounding box center [31, 153] width 36 height 7
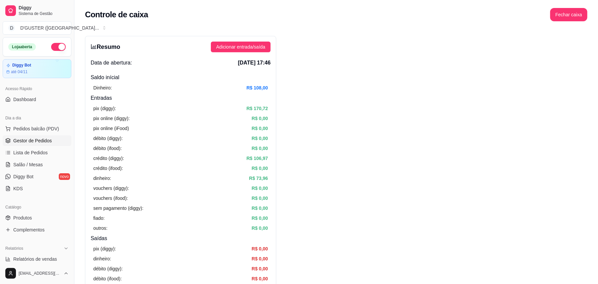
click at [33, 145] on link "Gestor de Pedidos" at bounding box center [37, 140] width 69 height 11
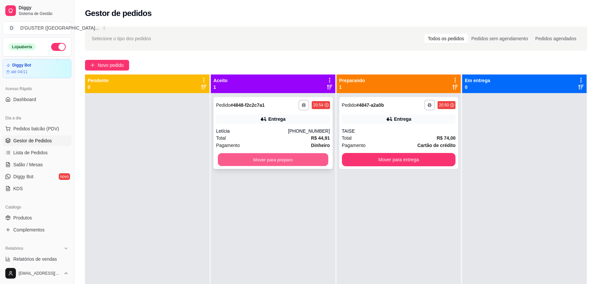
click at [247, 164] on button "Mover para preparo" at bounding box center [273, 159] width 110 height 13
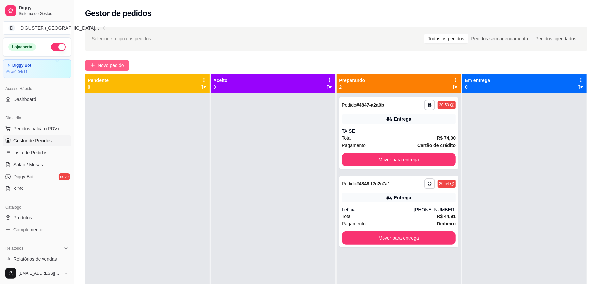
click at [109, 65] on span "Novo pedido" at bounding box center [111, 64] width 26 height 7
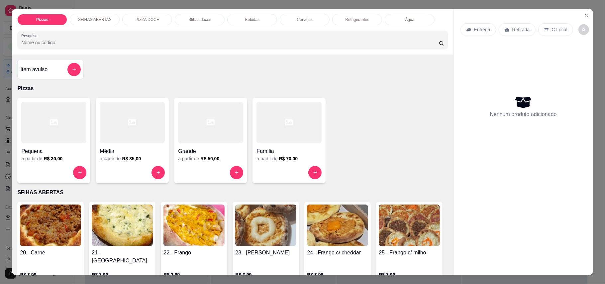
click at [519, 32] on p "Retirada" at bounding box center [521, 29] width 18 height 7
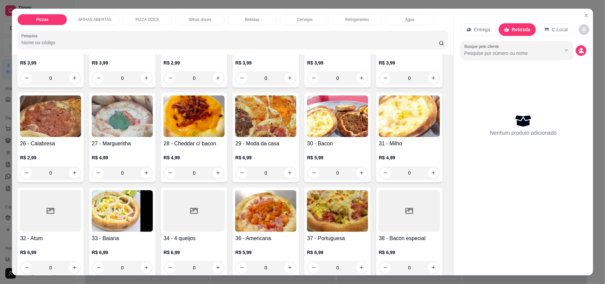
scroll to position [221, 0]
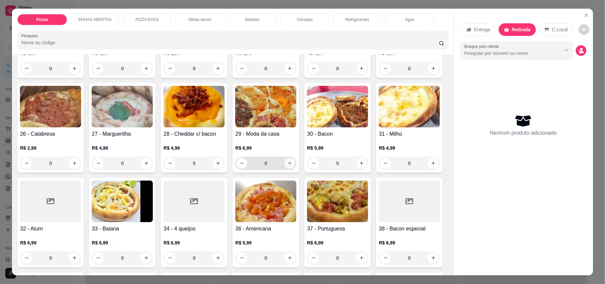
click at [292, 160] on icon "increase-product-quantity" at bounding box center [289, 162] width 5 height 5
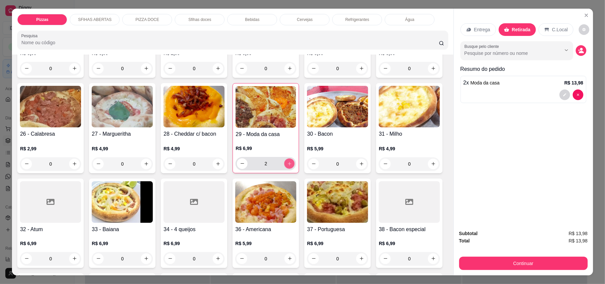
click at [292, 161] on icon "increase-product-quantity" at bounding box center [289, 163] width 5 height 5
type input "4"
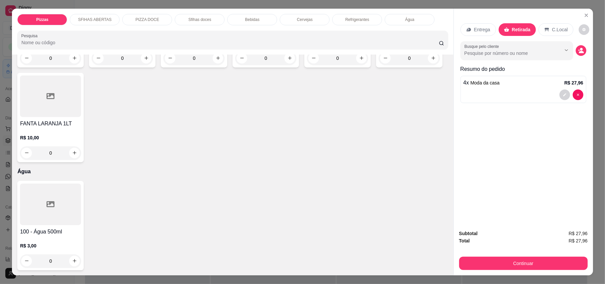
scroll to position [1462, 0]
click at [214, 63] on button "increase-product-quantity" at bounding box center [218, 58] width 11 height 11
type input "1"
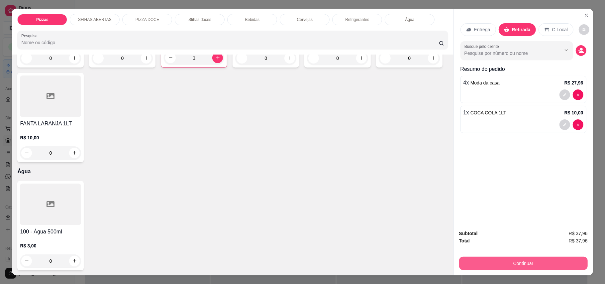
click at [530, 262] on button "Continuar" at bounding box center [523, 262] width 129 height 13
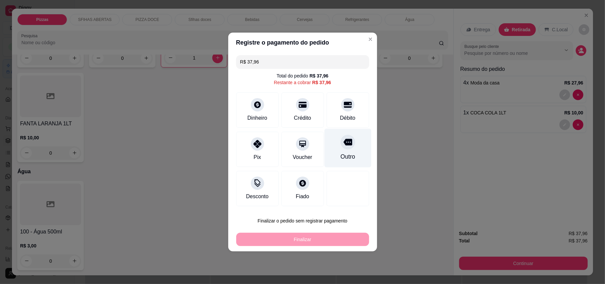
click at [338, 149] on div "Outro" at bounding box center [347, 148] width 47 height 39
type input "R$ 0,00"
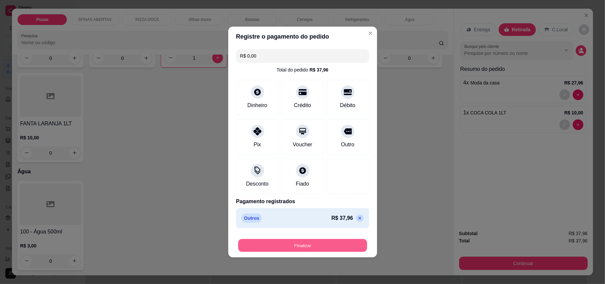
click at [323, 242] on button "Finalizar" at bounding box center [302, 245] width 129 height 13
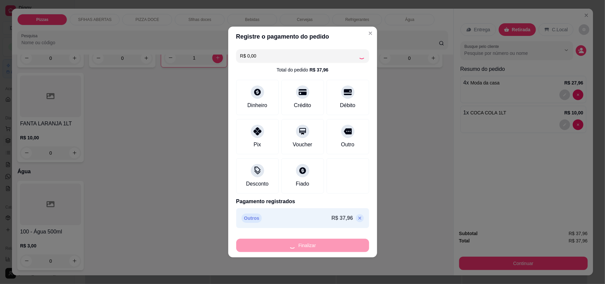
type input "0"
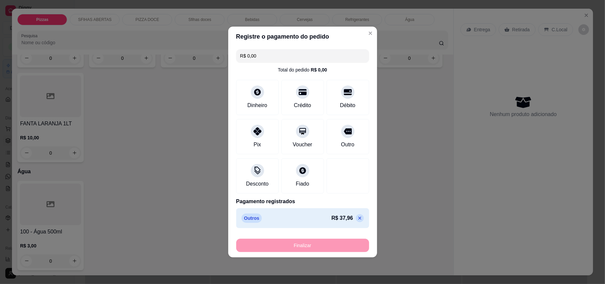
type input "-R$ 37,96"
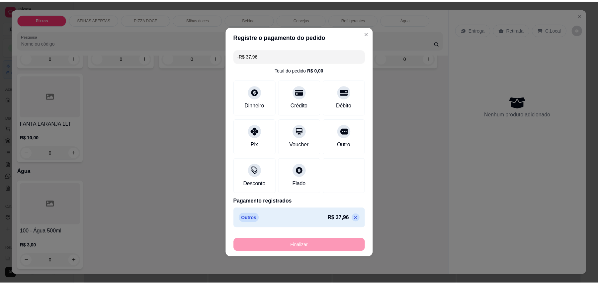
scroll to position [1461, 0]
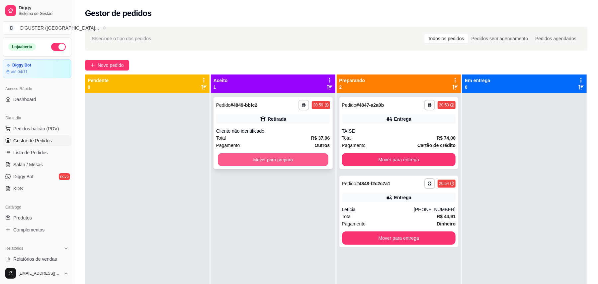
click at [266, 157] on button "Mover para preparo" at bounding box center [273, 159] width 110 height 13
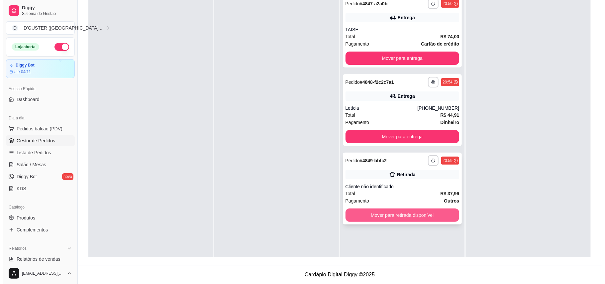
scroll to position [19, 0]
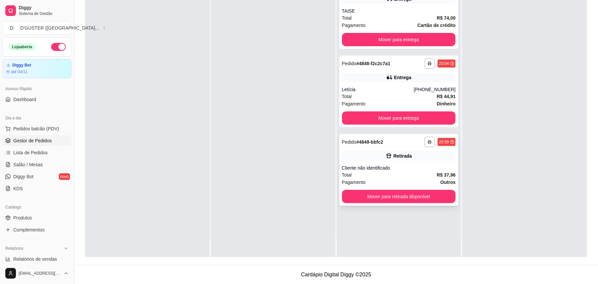
click at [371, 148] on div "**********" at bounding box center [398, 170] width 119 height 72
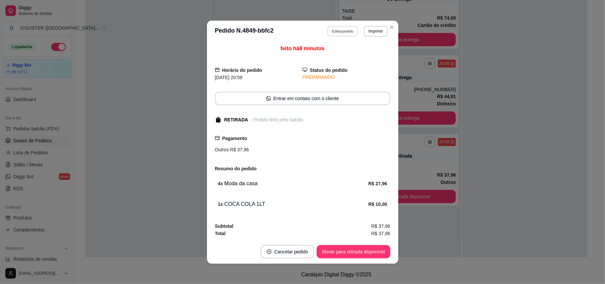
click at [346, 29] on button "Editar pedido" at bounding box center [342, 31] width 31 height 10
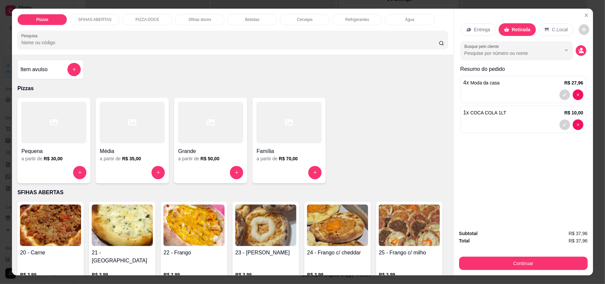
click at [469, 32] on div "Entrega" at bounding box center [478, 29] width 36 height 13
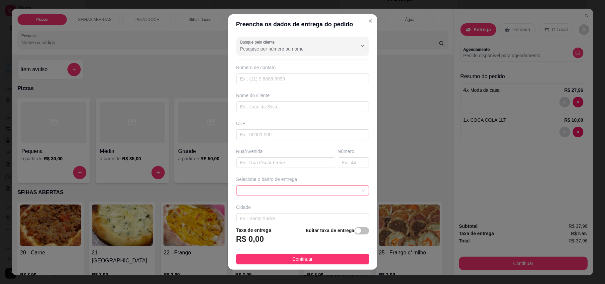
click at [291, 195] on span at bounding box center [302, 190] width 125 height 10
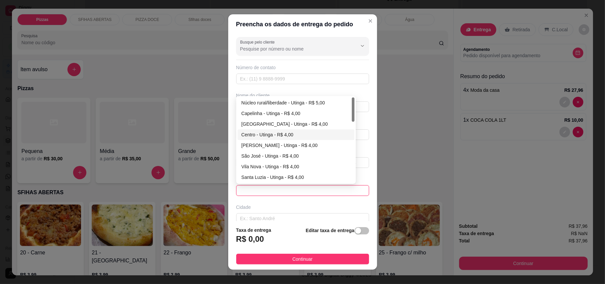
click at [259, 136] on div "Centro - Utinga - R$ 4,00" at bounding box center [295, 134] width 109 height 7
type input "Utinga"
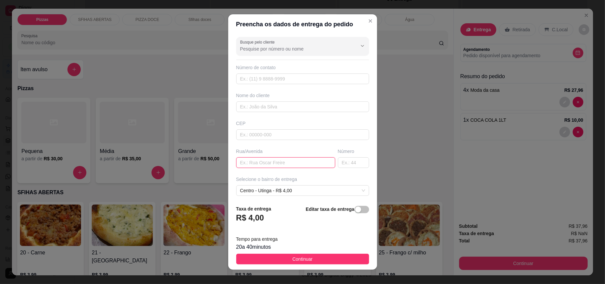
click at [265, 163] on input "text" at bounding box center [285, 162] width 99 height 11
type input "25555"
click at [319, 263] on button "Continuar" at bounding box center [302, 258] width 133 height 11
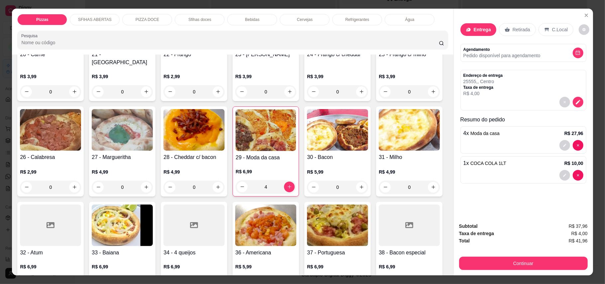
scroll to position [221, 0]
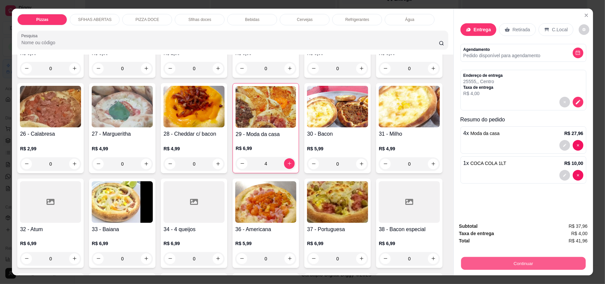
click at [524, 261] on button "Continuar" at bounding box center [523, 263] width 125 height 13
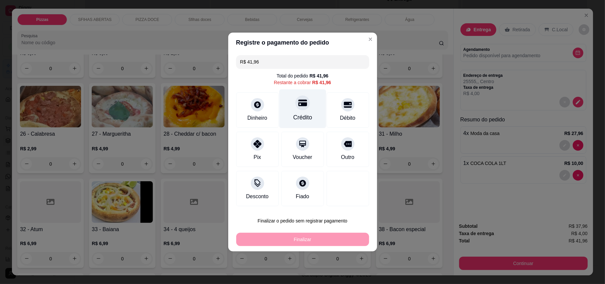
click at [299, 110] on div "Crédito" at bounding box center [302, 108] width 47 height 39
type input "R$ 0,00"
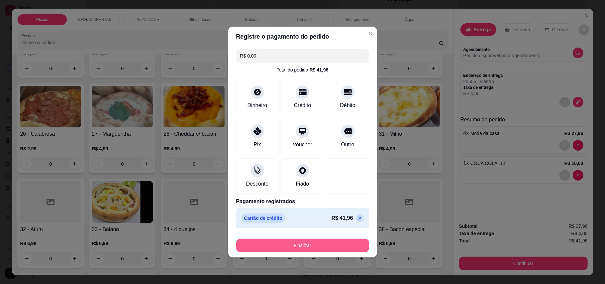
click at [341, 248] on button "Finalizar" at bounding box center [302, 245] width 133 height 13
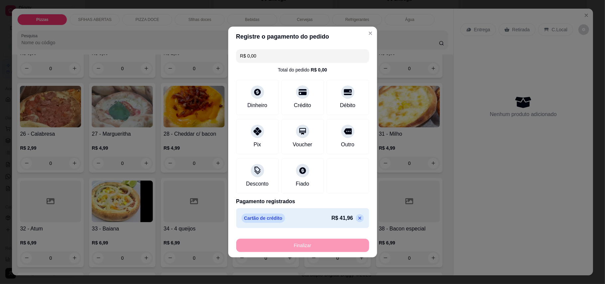
type input "0"
type input "-R$ 41,96"
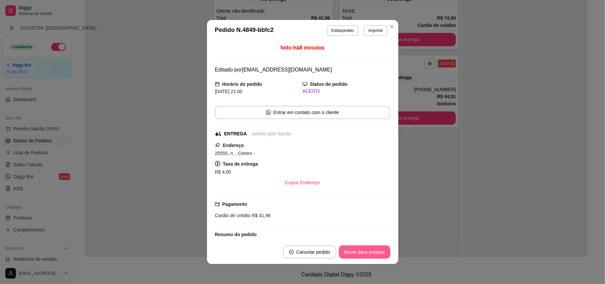
click at [371, 253] on button "Mover para preparo" at bounding box center [364, 251] width 51 height 13
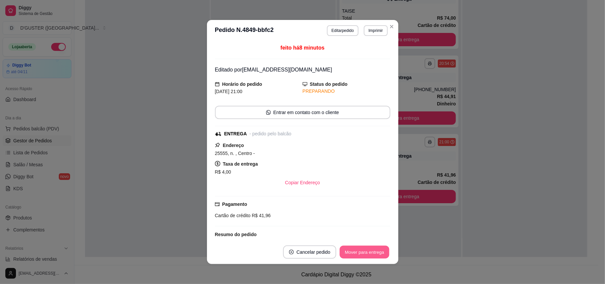
click at [371, 253] on button "Mover para entrega" at bounding box center [365, 251] width 50 height 13
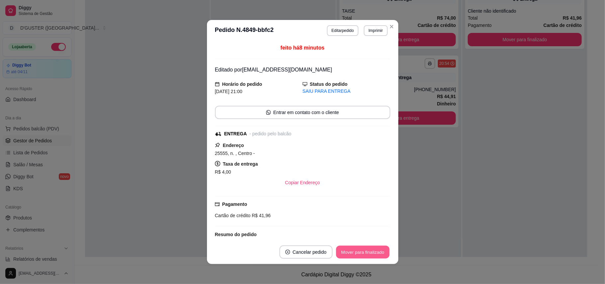
click at [371, 253] on button "Mover para finalizado" at bounding box center [362, 251] width 53 height 13
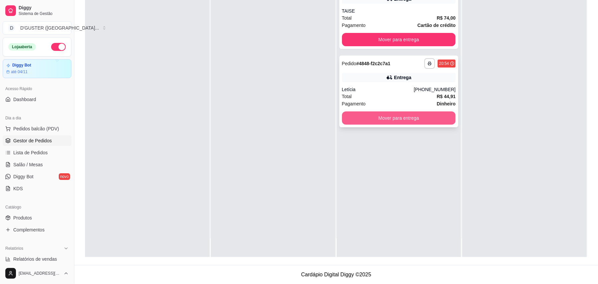
click at [414, 121] on button "Mover para entrega" at bounding box center [399, 117] width 114 height 13
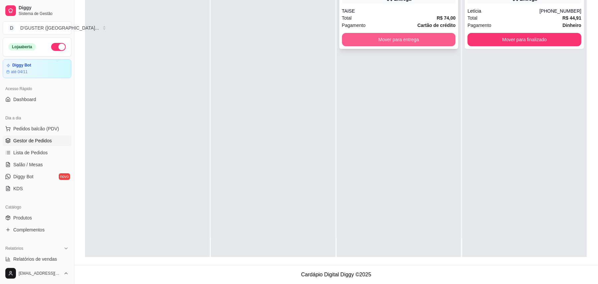
click at [394, 35] on button "Mover para entrega" at bounding box center [399, 39] width 114 height 13
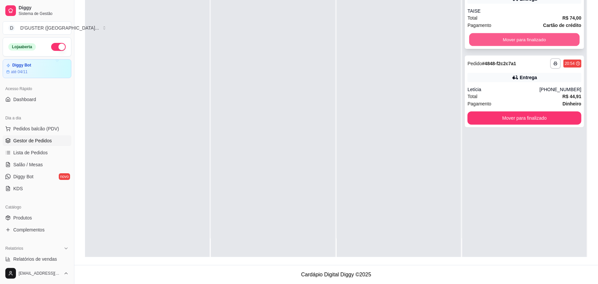
click at [547, 35] on button "Mover para finalizado" at bounding box center [524, 39] width 110 height 13
click at [519, 84] on div "**********" at bounding box center [524, 91] width 119 height 72
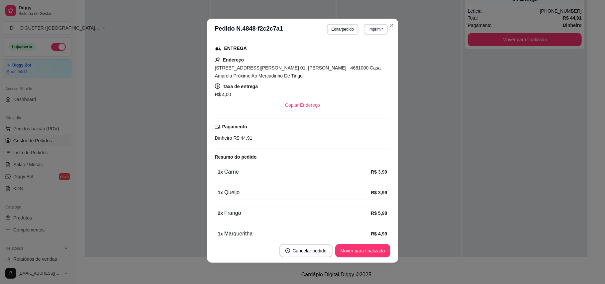
scroll to position [88, 0]
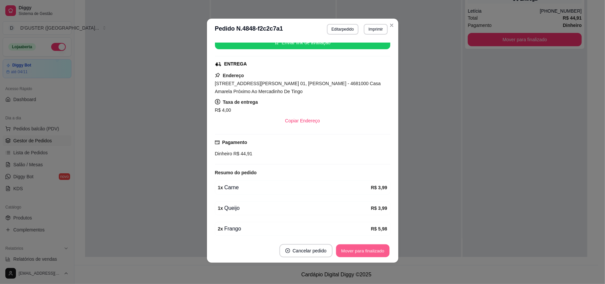
click at [338, 252] on button "Mover para finalizado" at bounding box center [362, 250] width 53 height 13
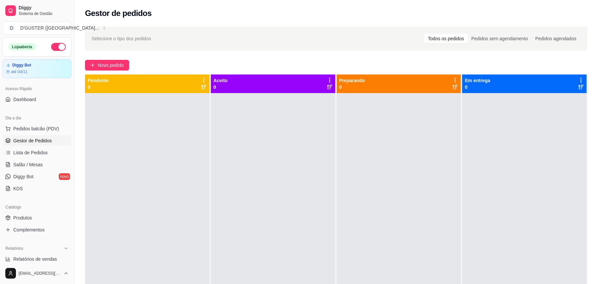
scroll to position [186, 0]
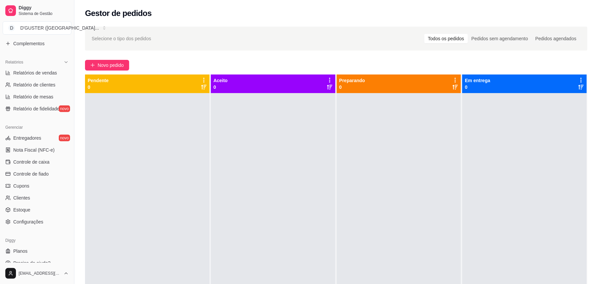
click at [431, 170] on div at bounding box center [399, 235] width 125 height 284
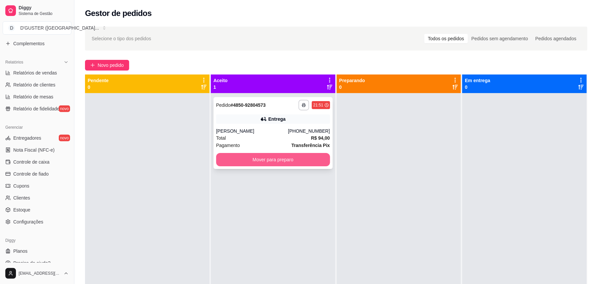
click at [306, 157] on button "Mover para preparo" at bounding box center [273, 159] width 114 height 13
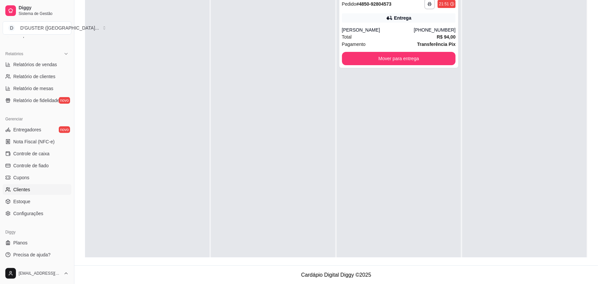
scroll to position [101, 0]
click at [37, 151] on span "Controle de caixa" at bounding box center [31, 153] width 36 height 7
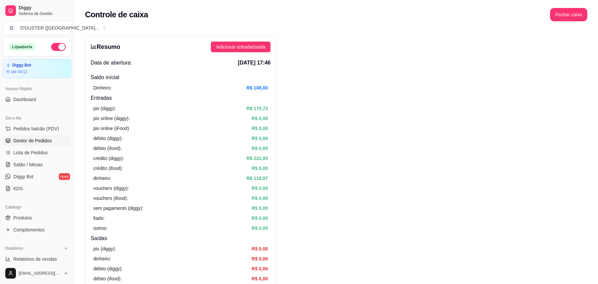
click at [38, 138] on span "Gestor de Pedidos" at bounding box center [32, 140] width 39 height 7
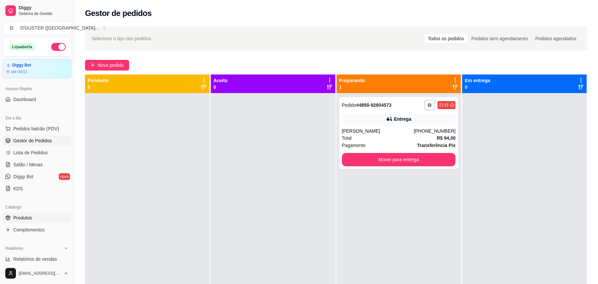
click at [23, 214] on span "Produtos" at bounding box center [22, 217] width 19 height 7
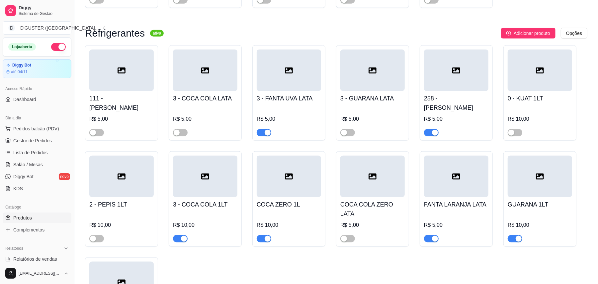
scroll to position [2303, 0]
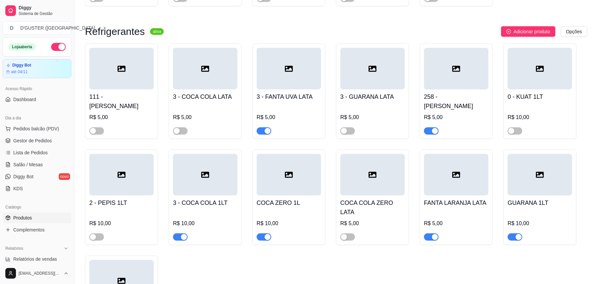
click at [261, 233] on span "button" at bounding box center [264, 236] width 15 height 7
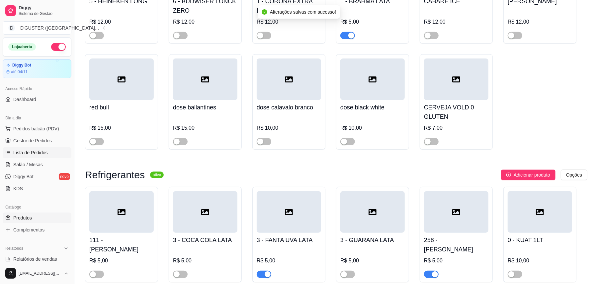
scroll to position [1993, 0]
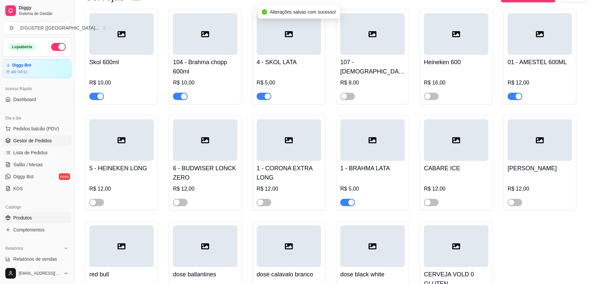
click at [35, 142] on span "Gestor de Pedidos" at bounding box center [32, 140] width 39 height 7
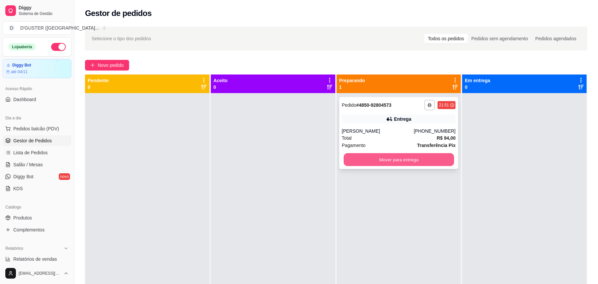
click at [414, 160] on button "Mover para entrega" at bounding box center [399, 159] width 110 height 13
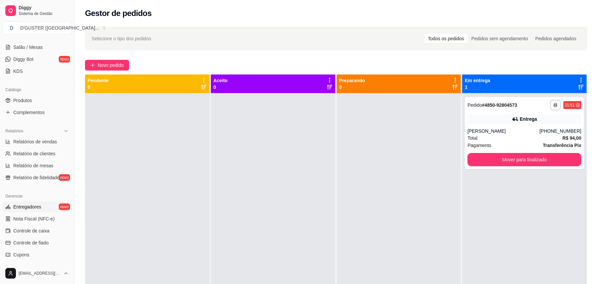
scroll to position [133, 0]
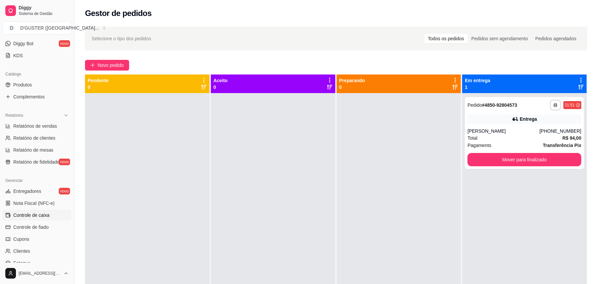
click at [35, 218] on span "Controle de caixa" at bounding box center [31, 215] width 36 height 7
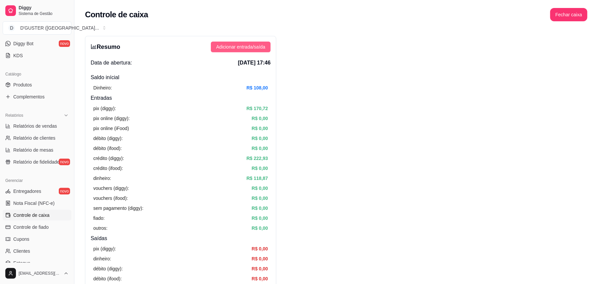
click at [213, 46] on button "Adicionar entrada/saída" at bounding box center [241, 47] width 60 height 11
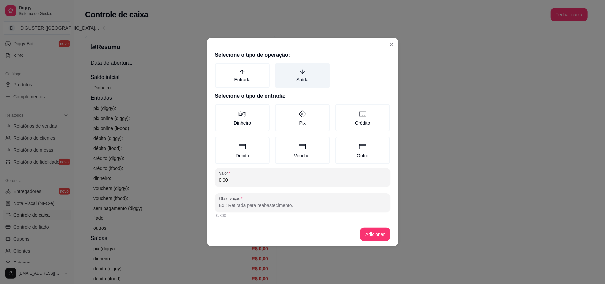
click at [305, 77] on label "Saída" at bounding box center [302, 75] width 55 height 25
click at [280, 68] on button "Saída" at bounding box center [277, 64] width 5 height 5
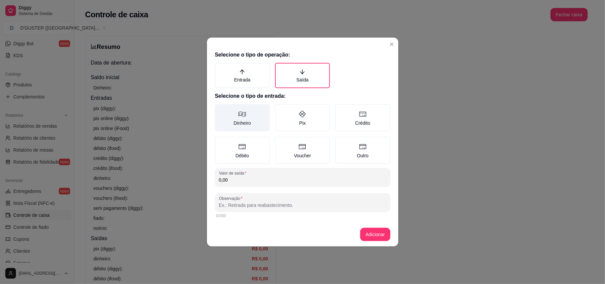
click at [251, 117] on label "Dinheiro" at bounding box center [242, 117] width 55 height 27
click at [220, 109] on button "Dinheiro" at bounding box center [217, 106] width 5 height 5
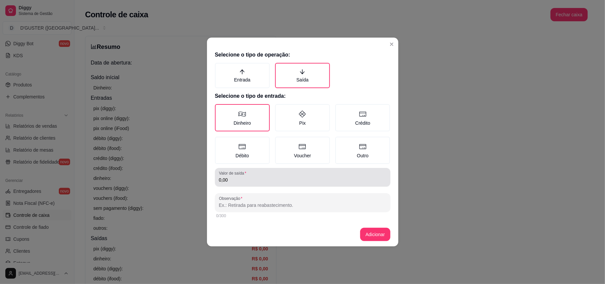
click at [258, 181] on input "0,00" at bounding box center [302, 179] width 167 height 7
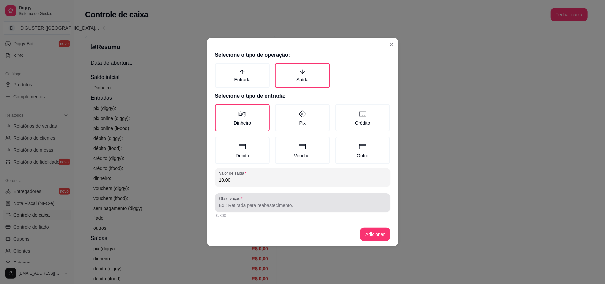
type input "10,00"
click at [320, 208] on div at bounding box center [302, 202] width 167 height 13
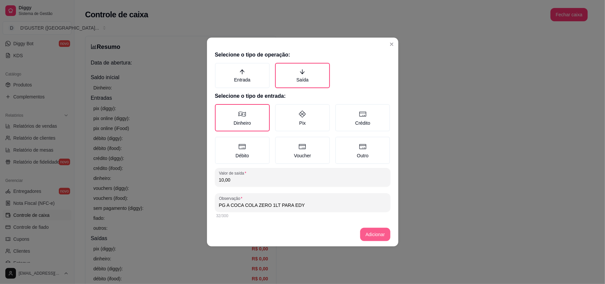
type input "PG A COCA COLA ZERO 1LT PARA EDY"
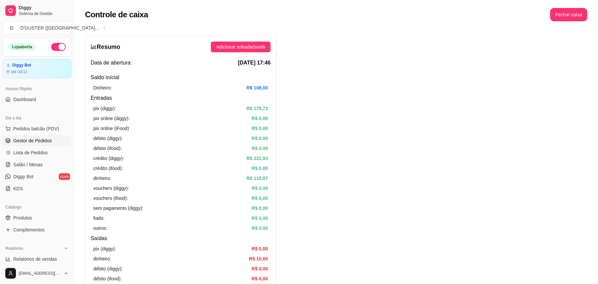
click at [42, 141] on span "Gestor de Pedidos" at bounding box center [32, 140] width 39 height 7
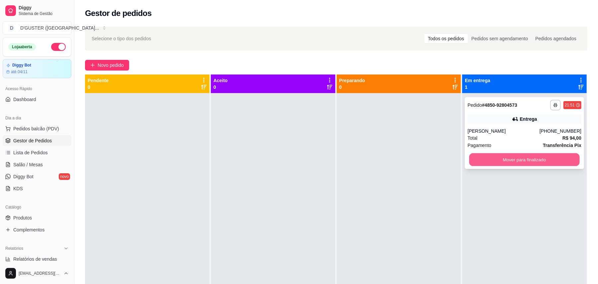
click at [535, 160] on button "Mover para finalizado" at bounding box center [524, 159] width 110 height 13
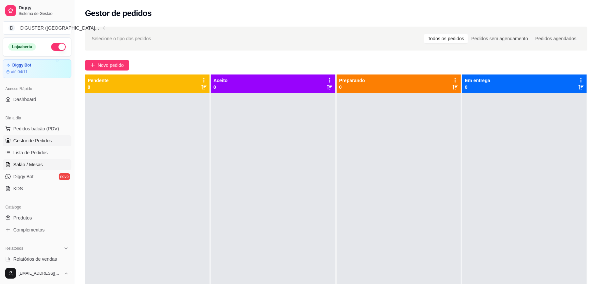
click at [27, 163] on span "Salão / Mesas" at bounding box center [28, 164] width 30 height 7
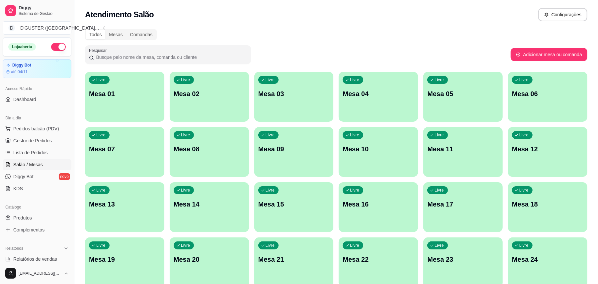
click at [150, 102] on div "Livre Mesa 01" at bounding box center [124, 93] width 79 height 42
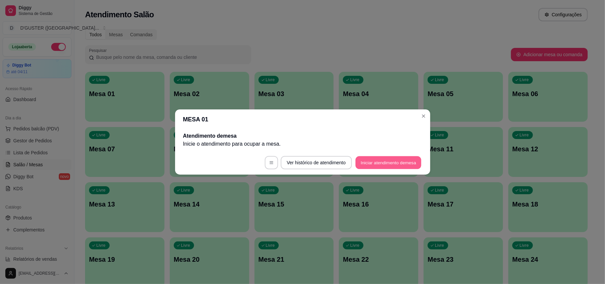
click at [379, 161] on button "Iniciar atendimento de mesa" at bounding box center [388, 162] width 66 height 13
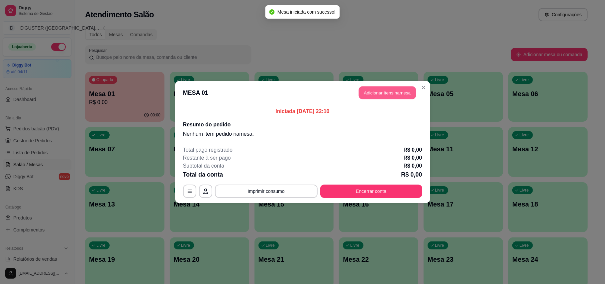
click at [388, 92] on button "Adicionar itens na mesa" at bounding box center [387, 92] width 57 height 13
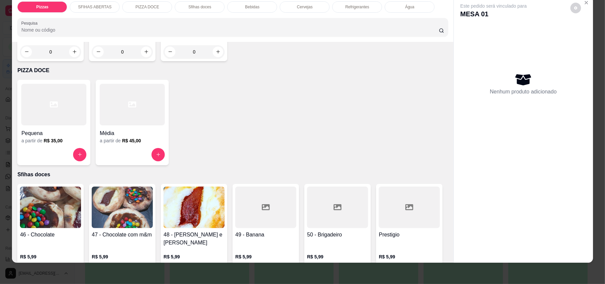
scroll to position [797, 0]
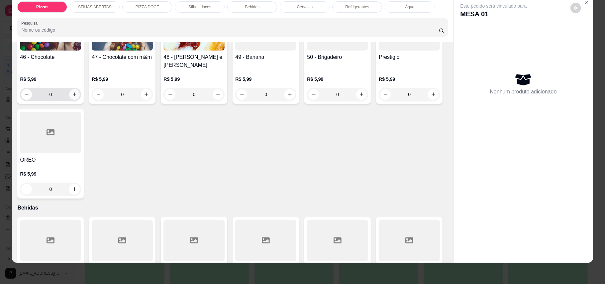
click at [72, 97] on icon "increase-product-quantity" at bounding box center [74, 94] width 5 height 5
type input "1"
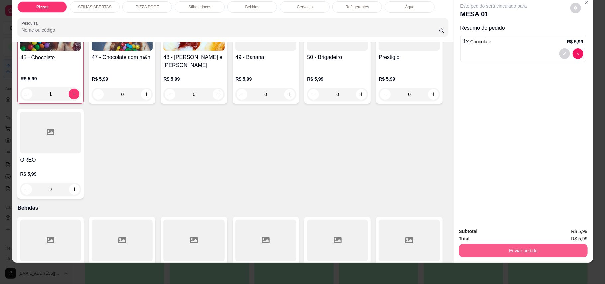
click at [490, 253] on button "Enviar pedido" at bounding box center [523, 250] width 129 height 13
click at [574, 233] on button "Enviar pedido" at bounding box center [569, 234] width 37 height 12
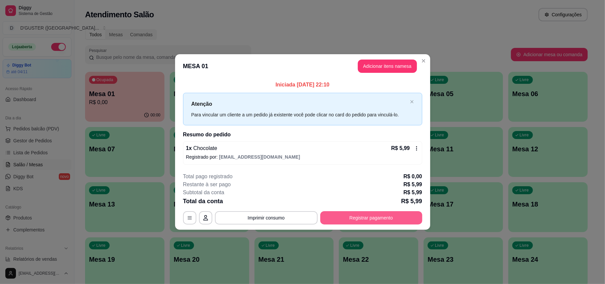
click at [402, 219] on button "Registrar pagamento" at bounding box center [371, 217] width 102 height 13
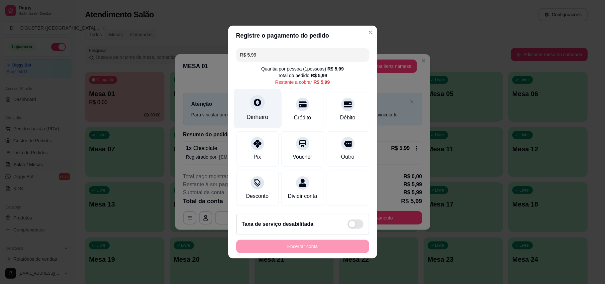
click at [258, 113] on div "Dinheiro" at bounding box center [257, 117] width 22 height 9
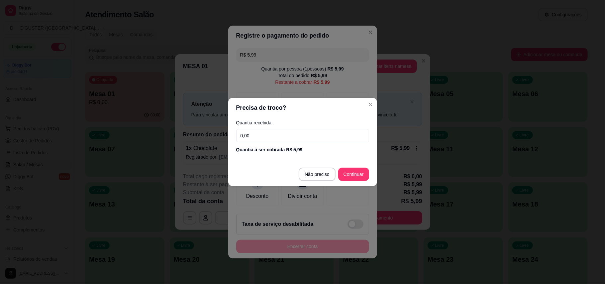
click at [266, 140] on input "0,00" at bounding box center [302, 135] width 133 height 13
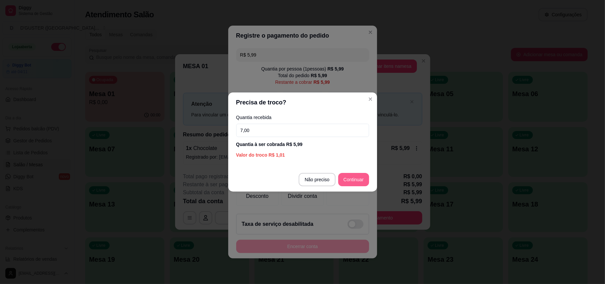
type input "7,00"
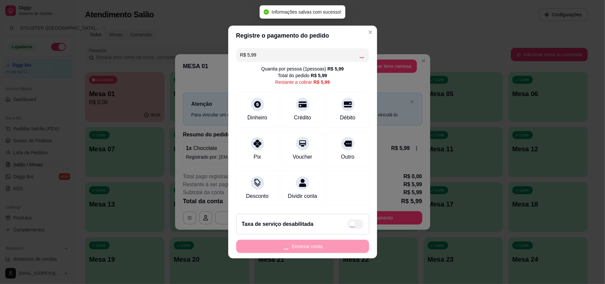
type input "R$ 0,00"
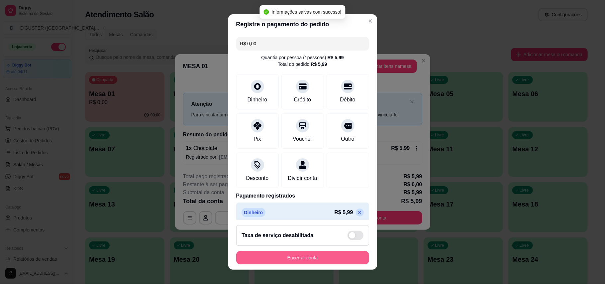
click at [339, 254] on button "Encerrar conta" at bounding box center [302, 257] width 133 height 13
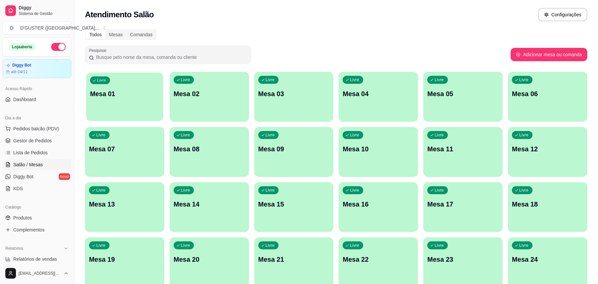
click at [104, 104] on div "Livre Mesa 01" at bounding box center [124, 92] width 77 height 41
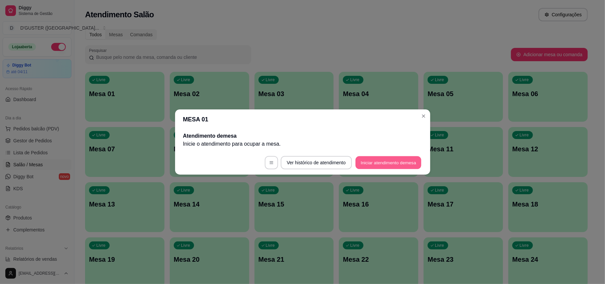
click at [410, 162] on button "Iniciar atendimento de mesa" at bounding box center [388, 162] width 66 height 13
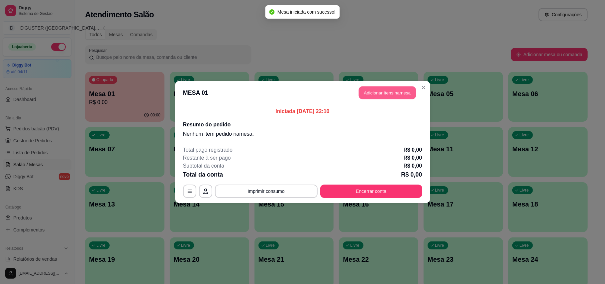
click at [388, 93] on button "Adicionar itens na mesa" at bounding box center [387, 92] width 57 height 13
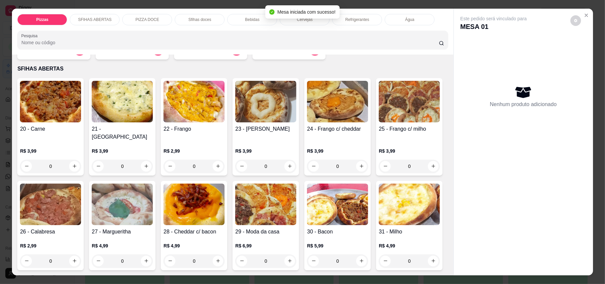
scroll to position [133, 0]
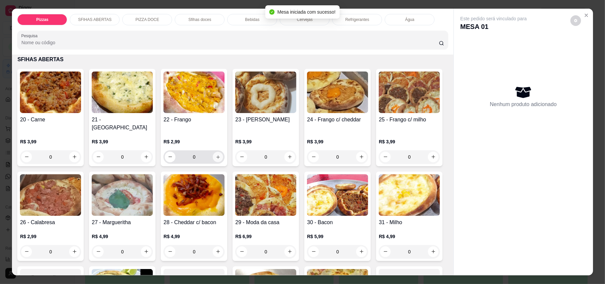
click at [216, 154] on icon "increase-product-quantity" at bounding box center [218, 156] width 5 height 5
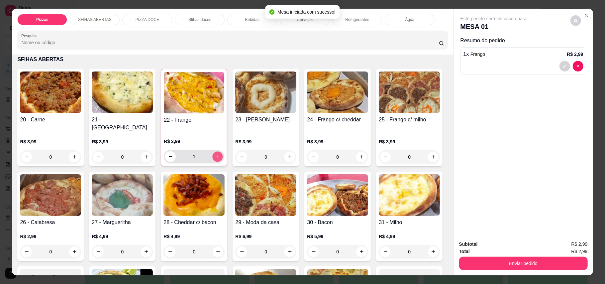
click at [216, 154] on icon "increase-product-quantity" at bounding box center [217, 156] width 5 height 5
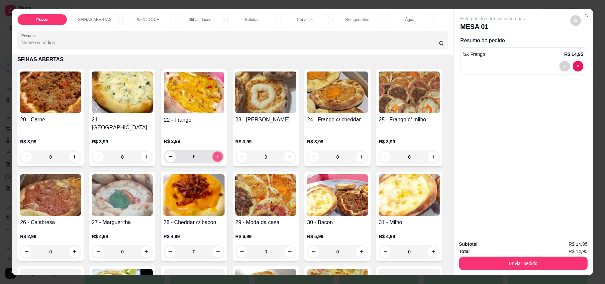
click at [216, 154] on icon "increase-product-quantity" at bounding box center [217, 156] width 5 height 5
type input "10"
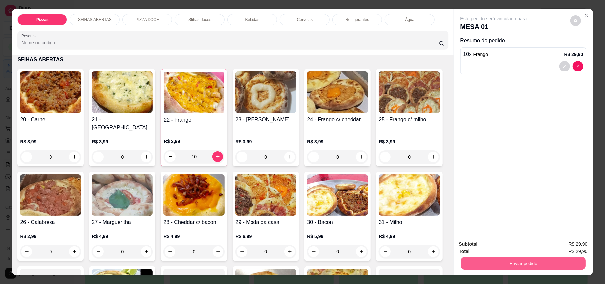
click at [562, 262] on button "Enviar pedido" at bounding box center [523, 263] width 125 height 13
click at [565, 248] on button "Enviar pedido" at bounding box center [570, 247] width 38 height 13
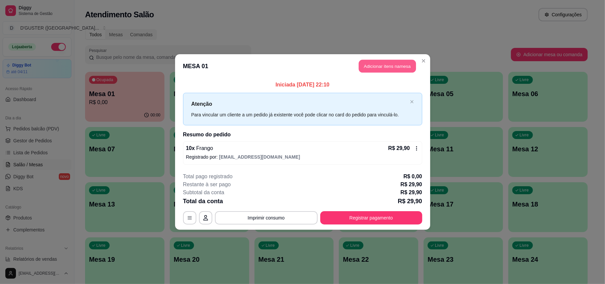
click at [375, 68] on button "Adicionar itens na mesa" at bounding box center [387, 66] width 57 height 13
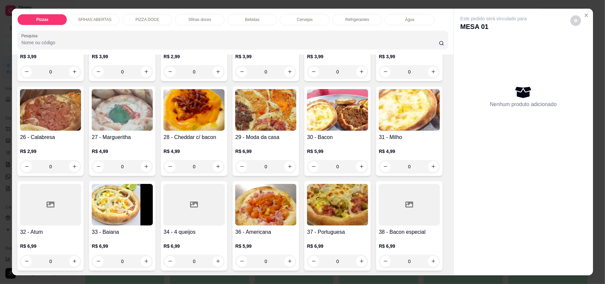
scroll to position [266, 0]
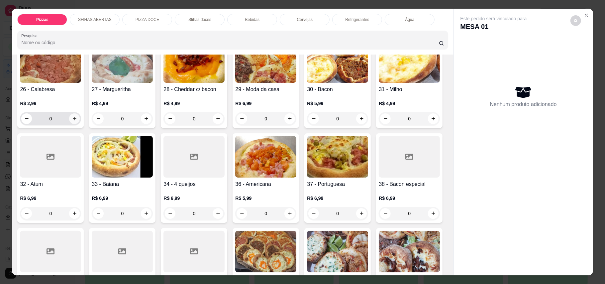
click at [77, 116] on icon "increase-product-quantity" at bounding box center [74, 118] width 5 height 5
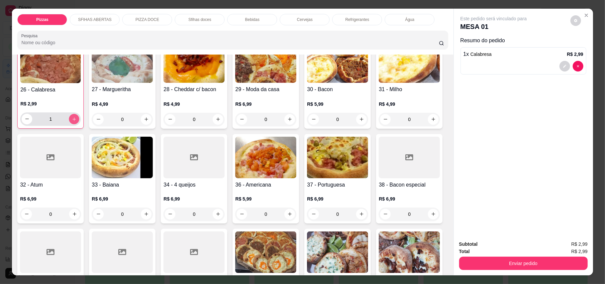
click at [77, 116] on icon "increase-product-quantity" at bounding box center [74, 118] width 5 height 5
type input "5"
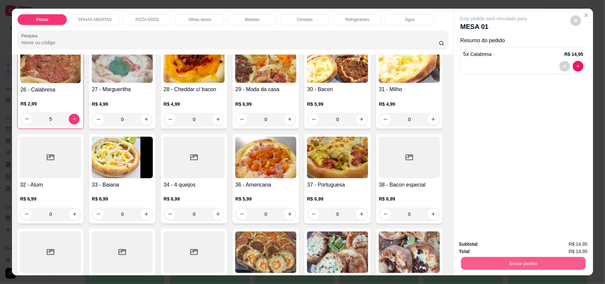
click at [505, 265] on button "Enviar pedido" at bounding box center [523, 263] width 125 height 13
click at [568, 242] on button "Enviar pedido" at bounding box center [570, 247] width 38 height 13
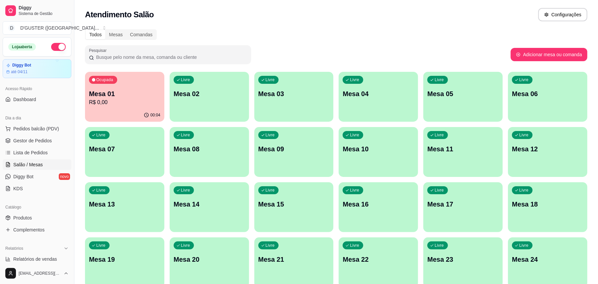
click at [133, 83] on div "Ocupada Mesa 01 R$ 0,00" at bounding box center [124, 90] width 79 height 37
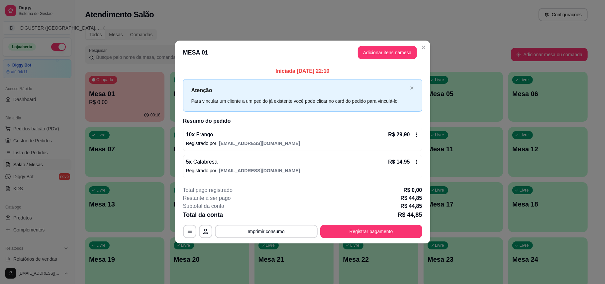
drag, startPoint x: 378, startPoint y: 43, endPoint x: 397, endPoint y: 53, distance: 21.6
click at [387, 48] on header "MESA 01 Adicionar itens na mesa" at bounding box center [302, 53] width 255 height 24
click at [400, 53] on button "Adicionar itens na mesa" at bounding box center [387, 52] width 59 height 13
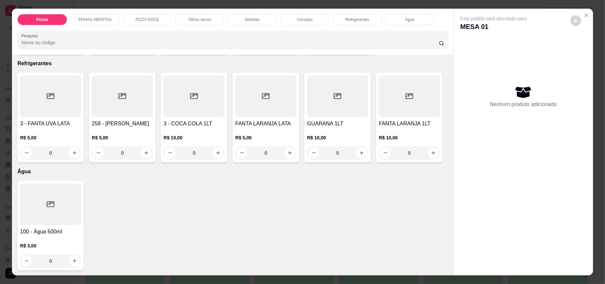
scroll to position [1462, 0]
click at [213, 147] on button "increase-product-quantity" at bounding box center [218, 152] width 10 height 10
type input "1"
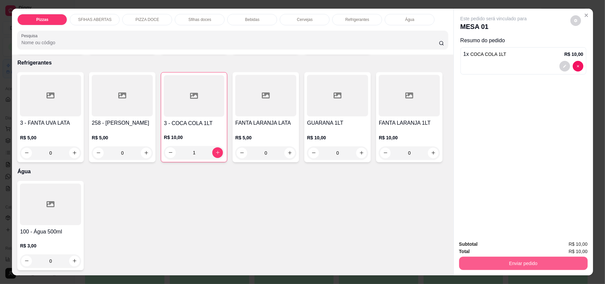
click at [494, 262] on button "Enviar pedido" at bounding box center [523, 262] width 129 height 13
click at [576, 247] on button "Enviar pedido" at bounding box center [570, 247] width 38 height 13
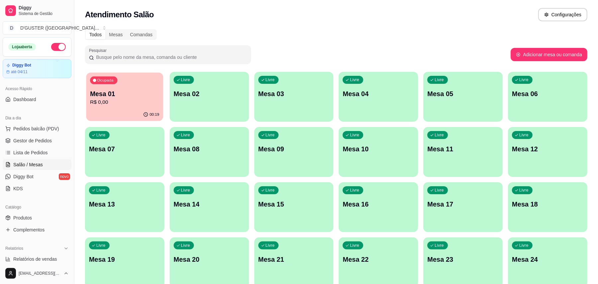
click at [108, 95] on p "Mesa 01" at bounding box center [124, 93] width 69 height 9
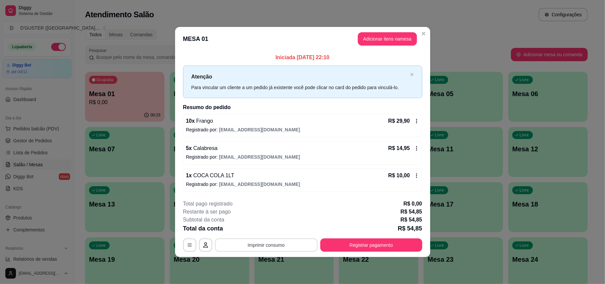
click at [292, 243] on button "Imprimir consumo" at bounding box center [266, 244] width 103 height 13
click at [278, 200] on button "IMPRESSORA" at bounding box center [268, 203] width 48 height 11
click at [366, 247] on button "Registrar pagamento" at bounding box center [371, 244] width 102 height 13
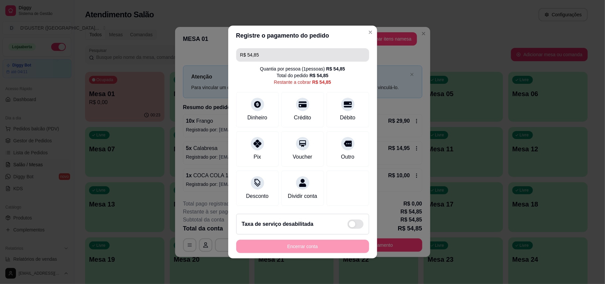
click at [284, 52] on input "R$ 54,85" at bounding box center [302, 54] width 125 height 13
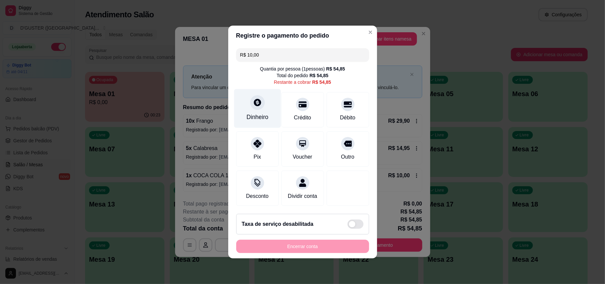
click at [253, 113] on div "Dinheiro" at bounding box center [257, 117] width 22 height 9
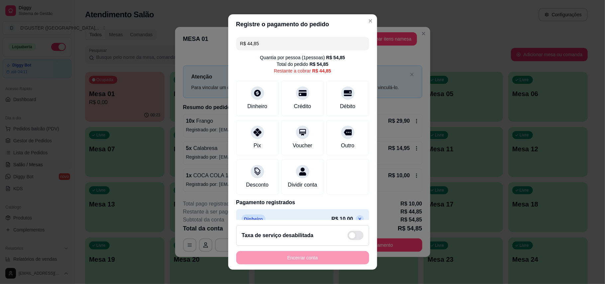
click at [305, 43] on input "R$ 44,85" at bounding box center [302, 43] width 125 height 13
click at [253, 142] on div "Pix" at bounding box center [257, 145] width 8 height 9
click at [258, 140] on div "Pix" at bounding box center [257, 136] width 47 height 39
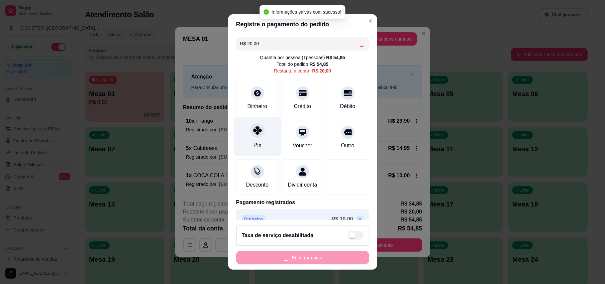
type input "R$ 0,00"
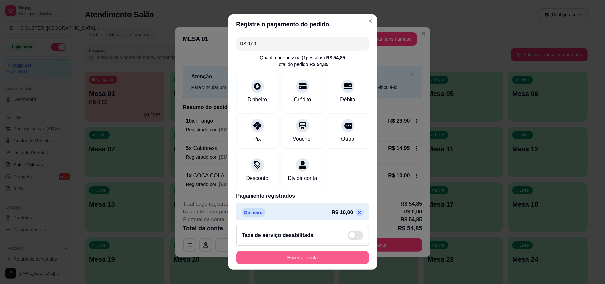
click at [329, 253] on button "Encerrar conta" at bounding box center [302, 257] width 133 height 13
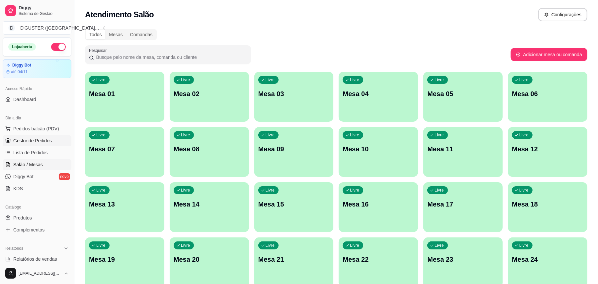
click at [46, 139] on span "Gestor de Pedidos" at bounding box center [32, 140] width 39 height 7
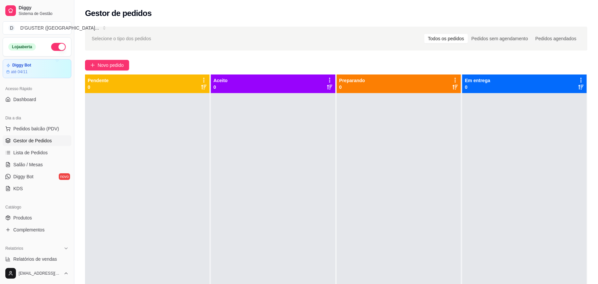
click at [112, 64] on span "Novo pedido" at bounding box center [111, 64] width 26 height 7
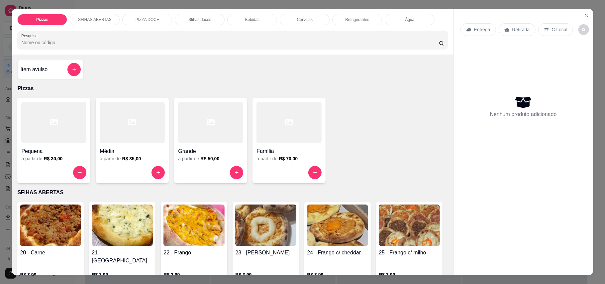
click at [515, 30] on p "Retirada" at bounding box center [521, 29] width 18 height 7
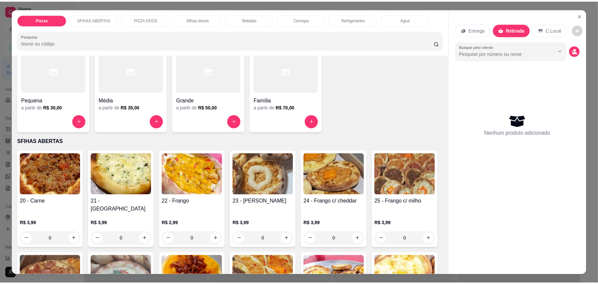
scroll to position [88, 0]
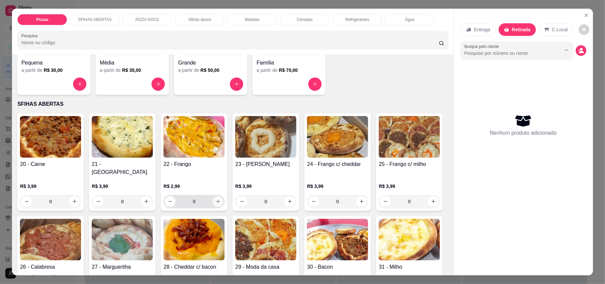
click at [217, 196] on button "increase-product-quantity" at bounding box center [218, 201] width 11 height 11
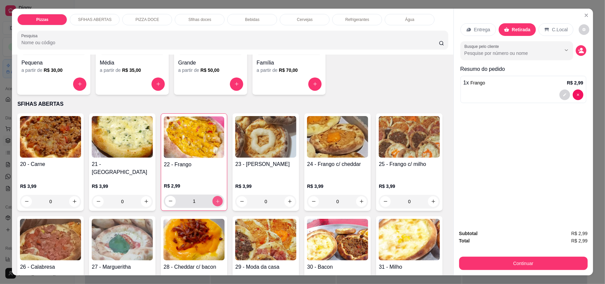
click at [217, 198] on icon "increase-product-quantity" at bounding box center [217, 200] width 5 height 5
type input "3"
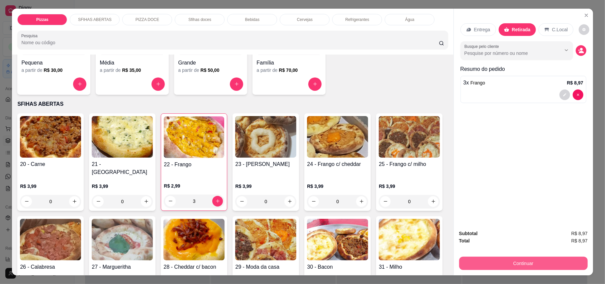
click at [547, 267] on button "Continuar" at bounding box center [523, 262] width 129 height 13
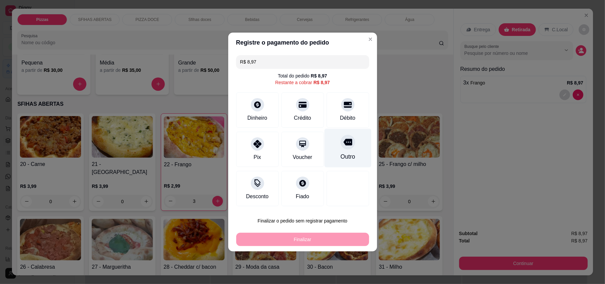
click at [345, 157] on div "Outro" at bounding box center [347, 156] width 15 height 9
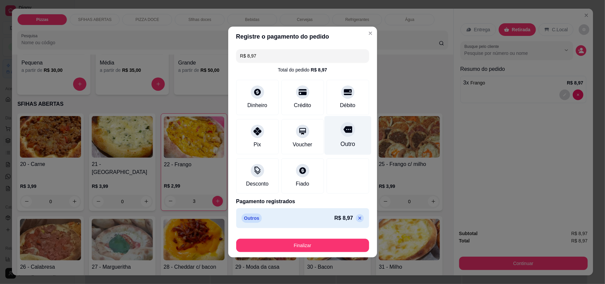
type input "R$ 0,00"
click at [347, 145] on div "Outro" at bounding box center [347, 144] width 15 height 9
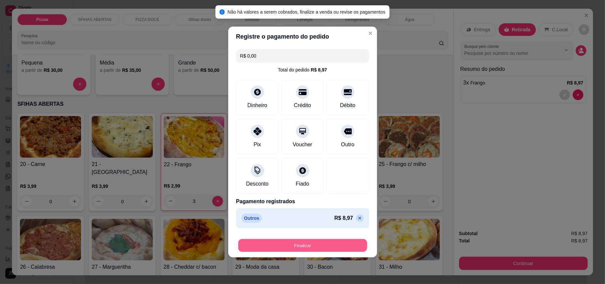
click at [347, 250] on button "Finalizar" at bounding box center [302, 245] width 129 height 13
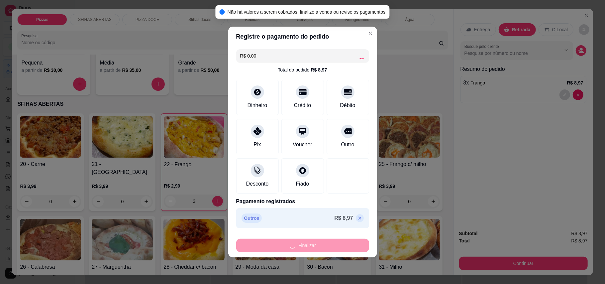
type input "0"
type input "-R$ 8,97"
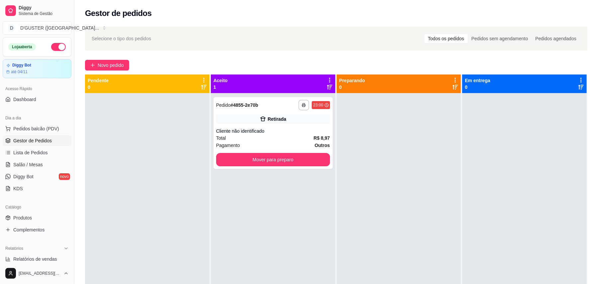
click at [51, 45] on button "button" at bounding box center [58, 47] width 15 height 8
click at [41, 167] on span "Salão / Mesas" at bounding box center [28, 164] width 30 height 7
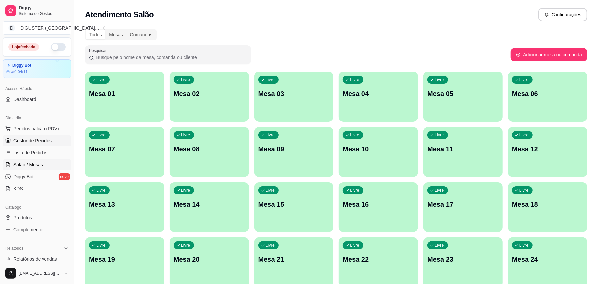
click at [35, 138] on span "Gestor de Pedidos" at bounding box center [32, 140] width 39 height 7
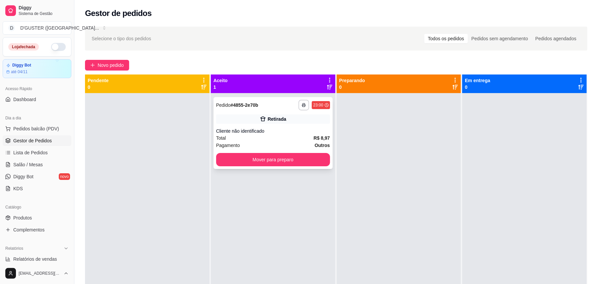
click at [253, 145] on div "Pagamento Outros" at bounding box center [273, 145] width 114 height 7
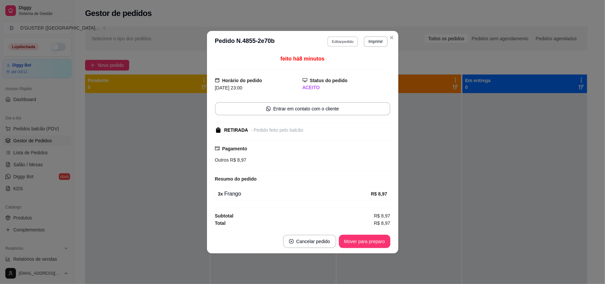
click at [352, 36] on button "Editar pedido" at bounding box center [342, 41] width 31 height 10
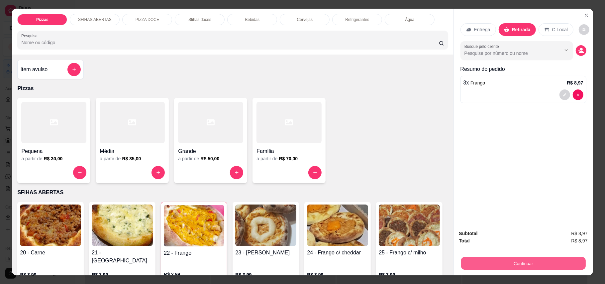
click at [476, 262] on button "Continuar" at bounding box center [523, 263] width 125 height 13
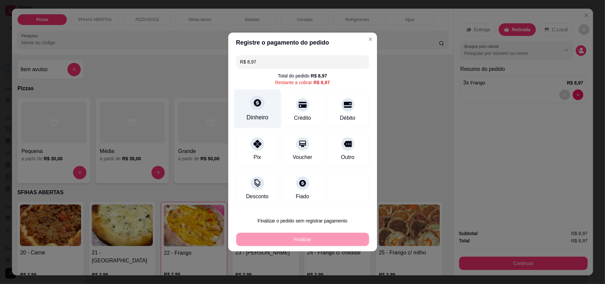
click at [256, 101] on icon at bounding box center [257, 102] width 9 height 9
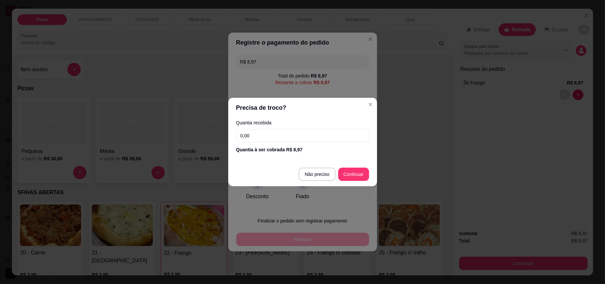
click at [306, 137] on input "0,00" at bounding box center [302, 135] width 133 height 13
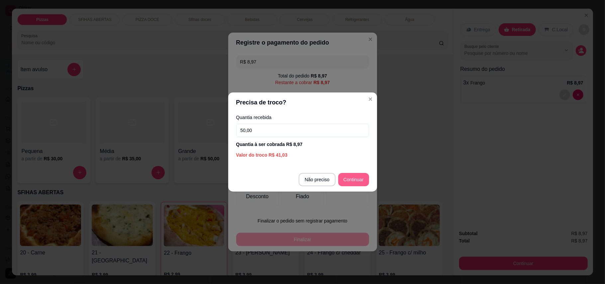
type input "50,00"
type input "R$ 0,00"
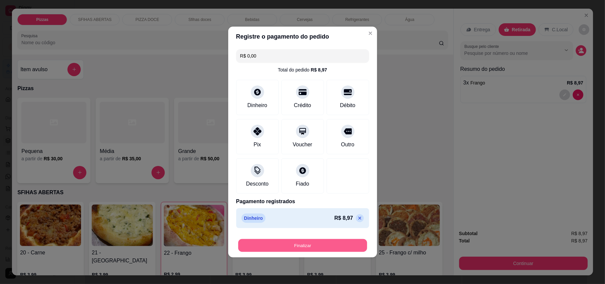
click at [321, 247] on button "Finalizar" at bounding box center [302, 245] width 129 height 13
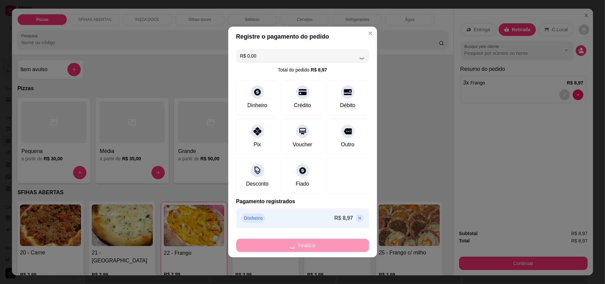
type input "0"
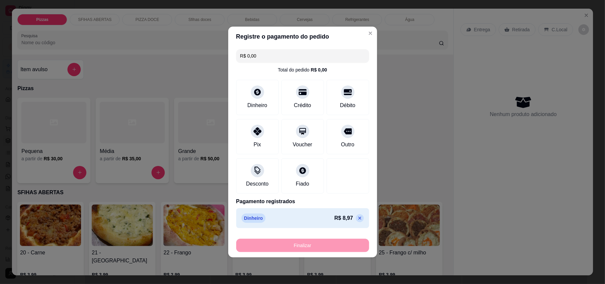
type input "-R$ 8,97"
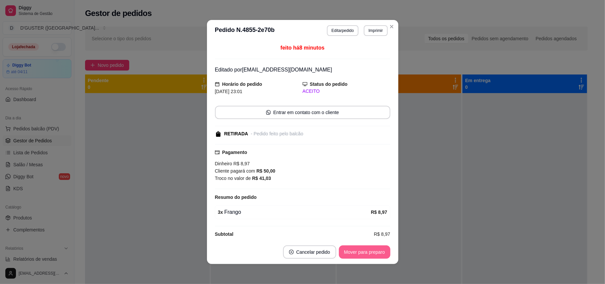
click at [347, 254] on button "Mover para preparo" at bounding box center [364, 251] width 51 height 13
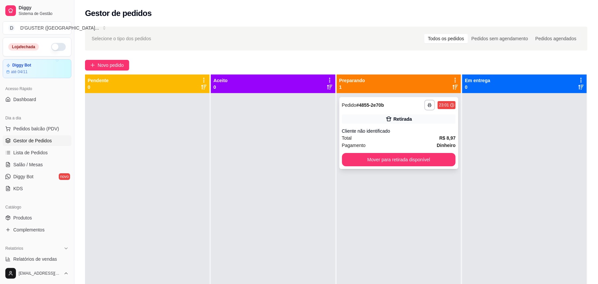
click at [436, 167] on div "**********" at bounding box center [398, 133] width 119 height 72
click at [423, 156] on button "Mover para retirada disponível" at bounding box center [399, 159] width 110 height 13
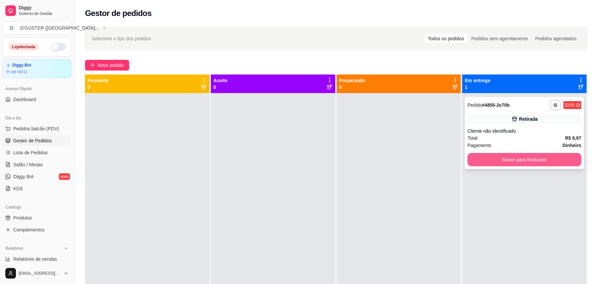
click at [500, 155] on button "Mover para finalizado" at bounding box center [525, 159] width 114 height 13
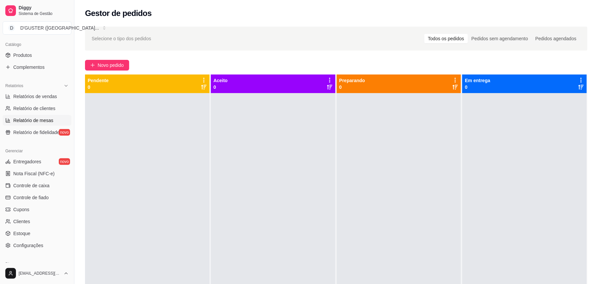
scroll to position [177, 0]
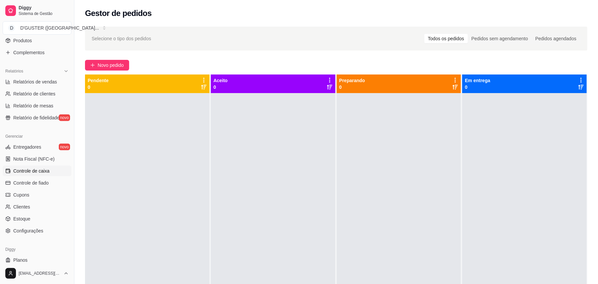
click at [29, 172] on span "Controle de caixa" at bounding box center [31, 170] width 36 height 7
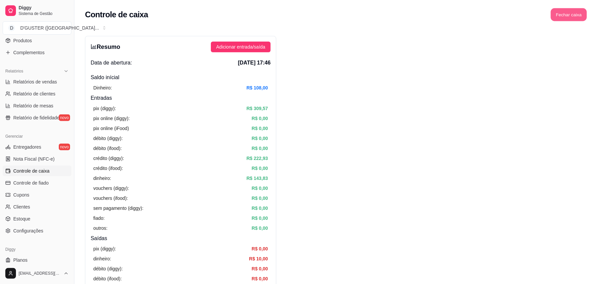
click at [572, 14] on button "Fechar caixa" at bounding box center [569, 14] width 36 height 13
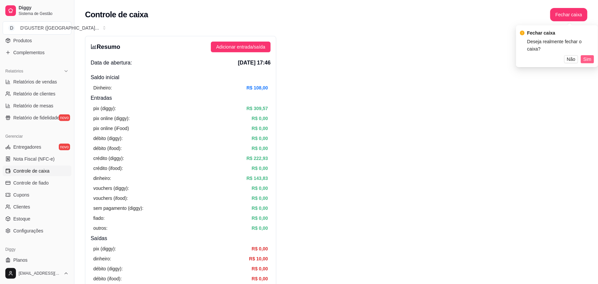
click at [592, 55] on button "Sim" at bounding box center [587, 59] width 13 height 8
